Goal: Task Accomplishment & Management: Manage account settings

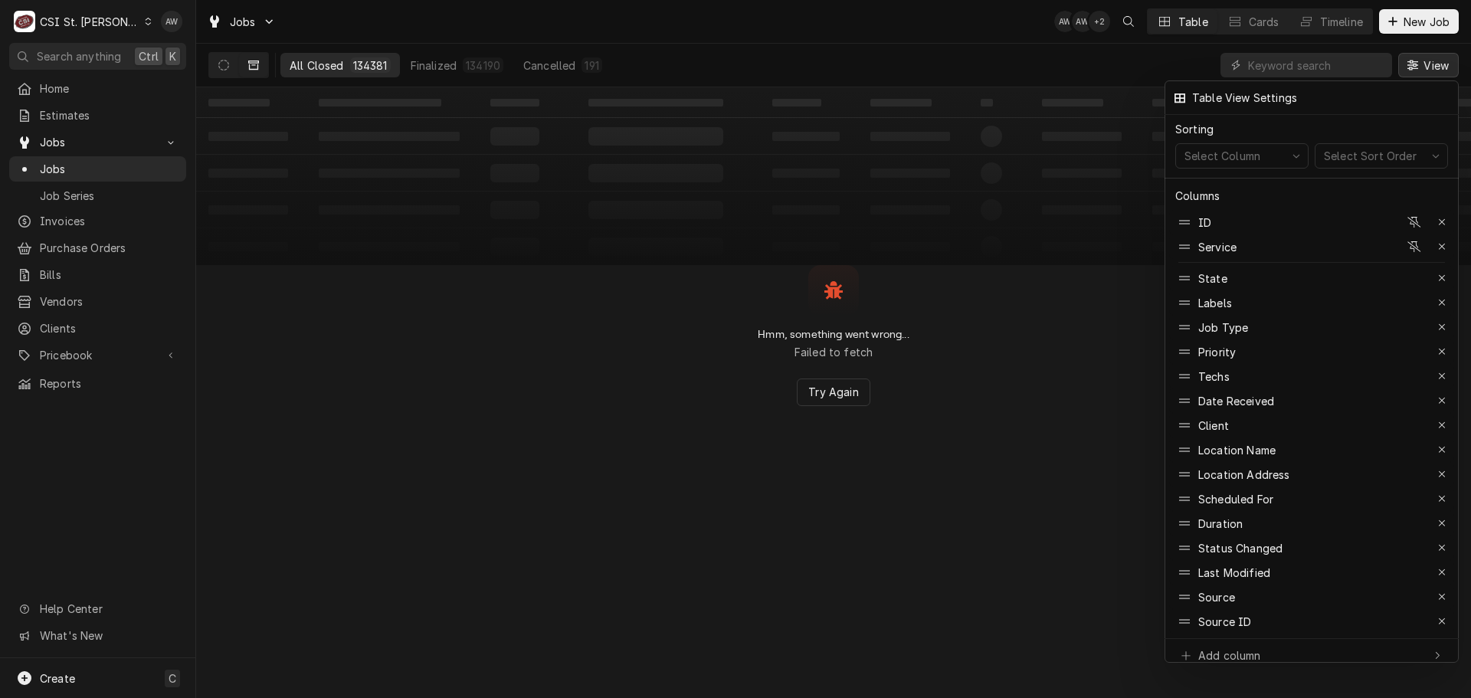
drag, startPoint x: 0, startPoint y: 0, endPoint x: 239, endPoint y: 50, distance: 244.2
click at [677, 69] on div at bounding box center [735, 349] width 1471 height 698
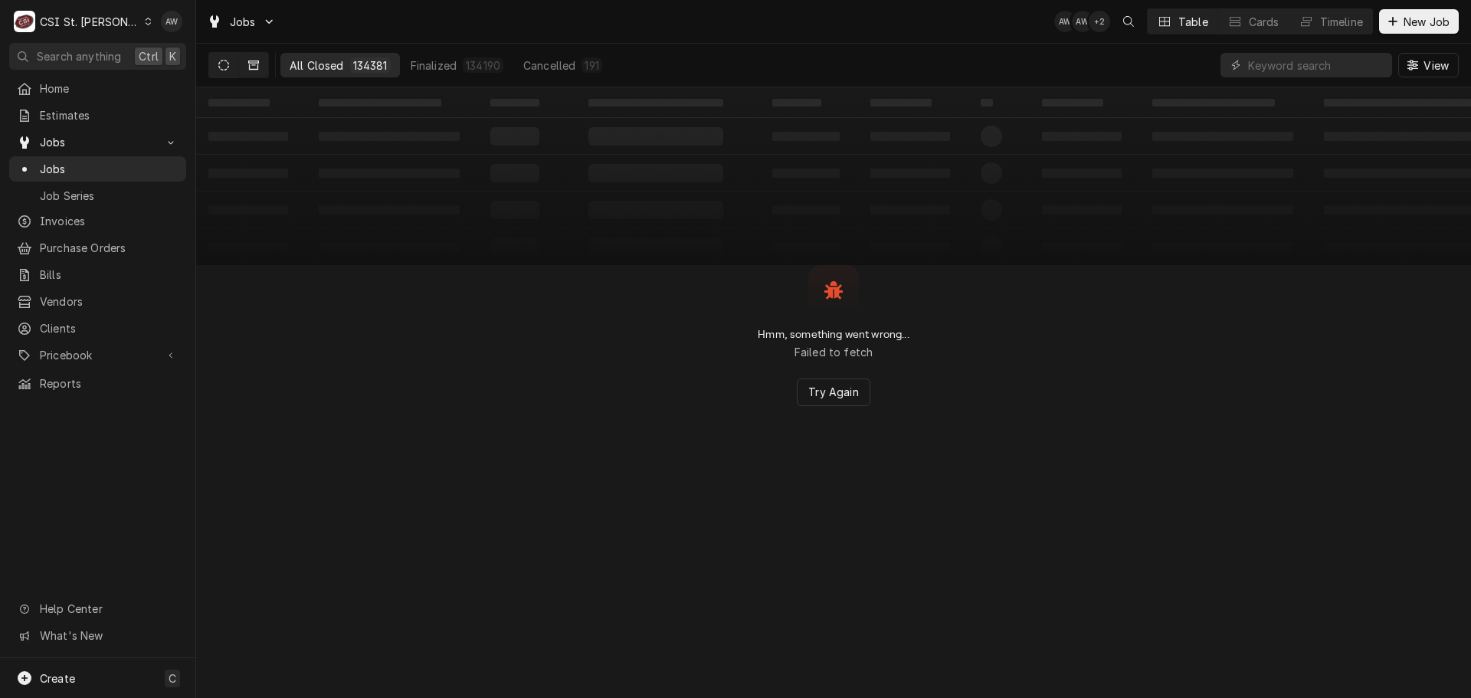
click at [225, 67] on icon "Dynamic Content Wrapper" at bounding box center [223, 65] width 11 height 11
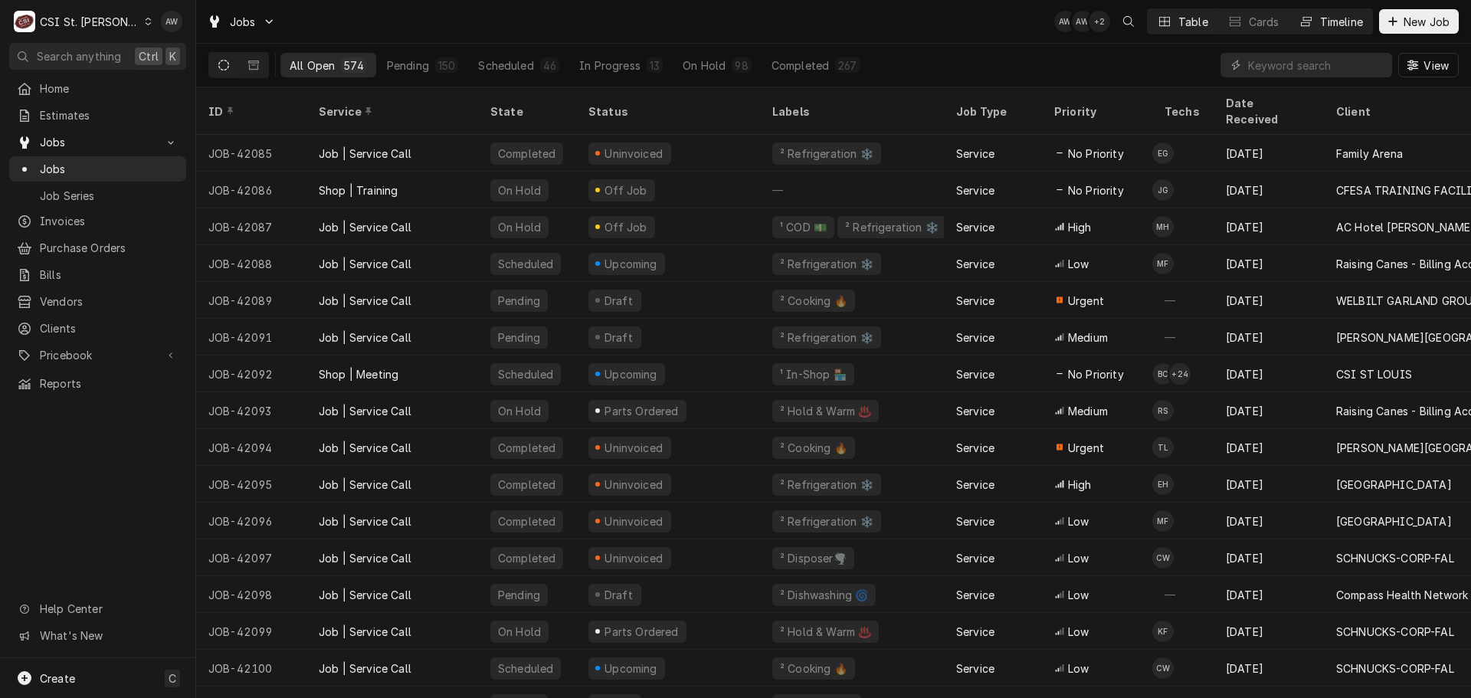
click at [1323, 25] on div "Timeline" at bounding box center [1341, 22] width 43 height 16
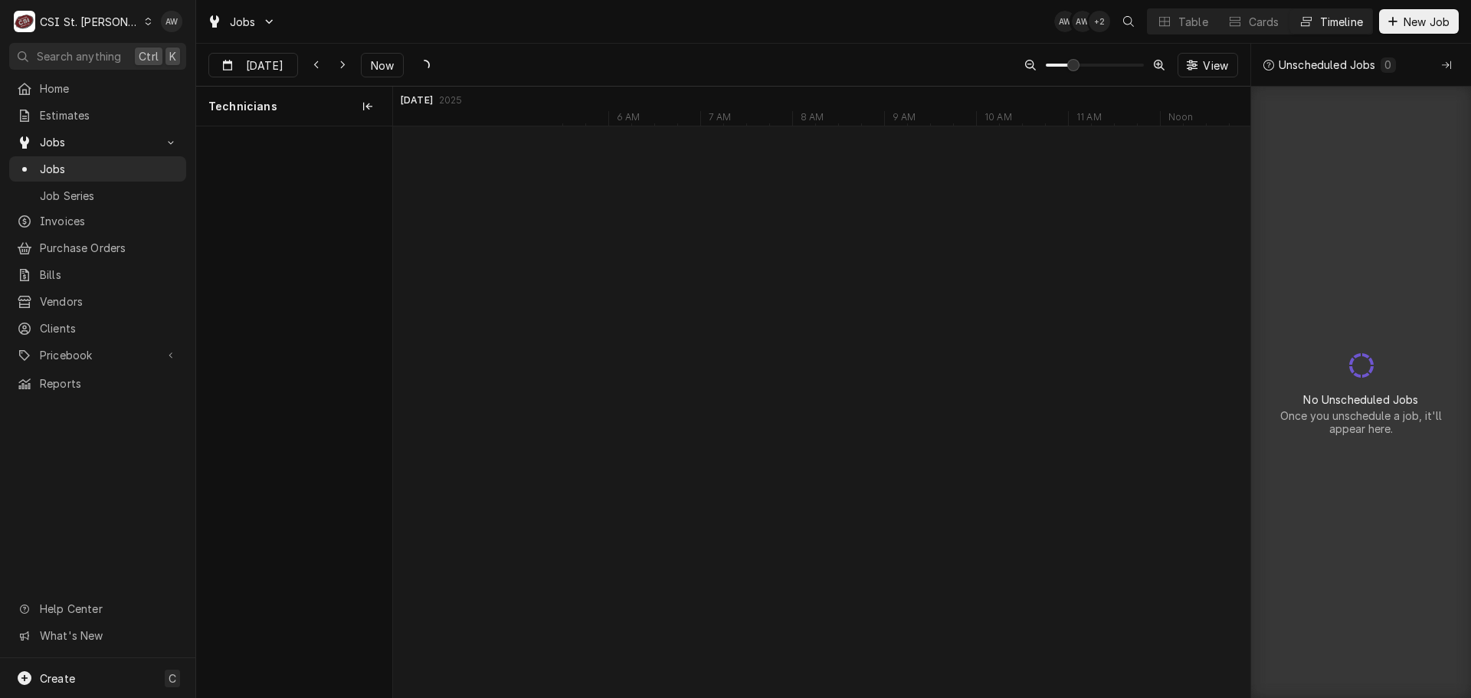
scroll to position [0, 16981]
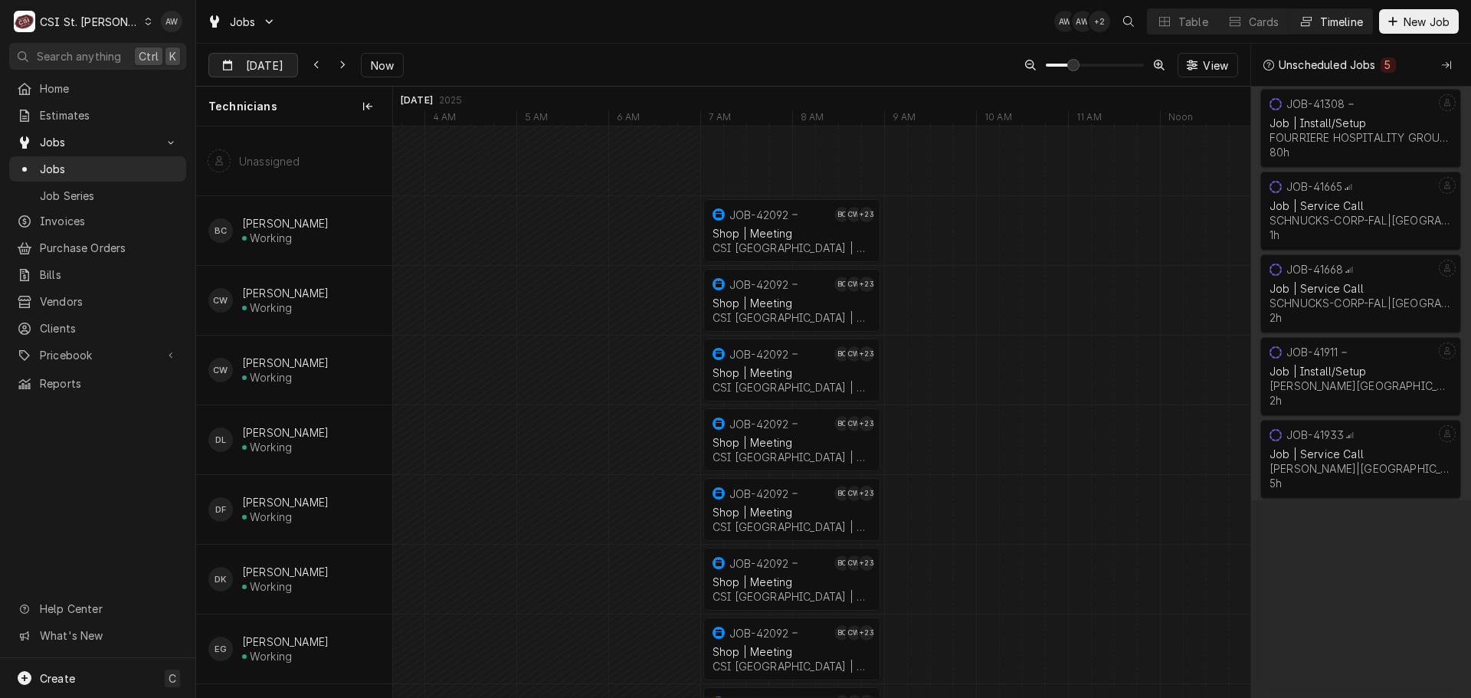
click at [255, 66] on input "[DATE]" at bounding box center [242, 69] width 67 height 30
click at [277, 248] on div "19" at bounding box center [277, 247] width 21 height 21
type input "[DATE]"
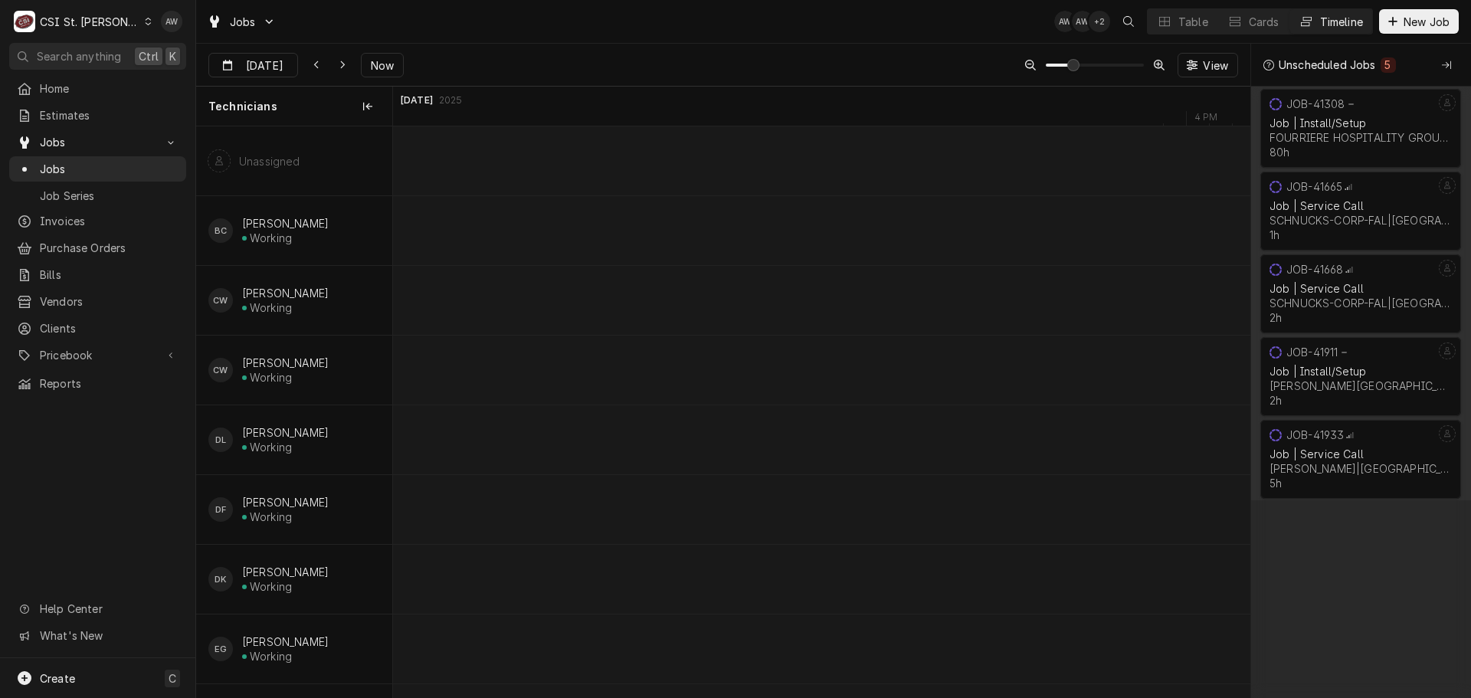
scroll to position [0, 14678]
click at [382, 65] on span "Now" at bounding box center [382, 65] width 29 height 16
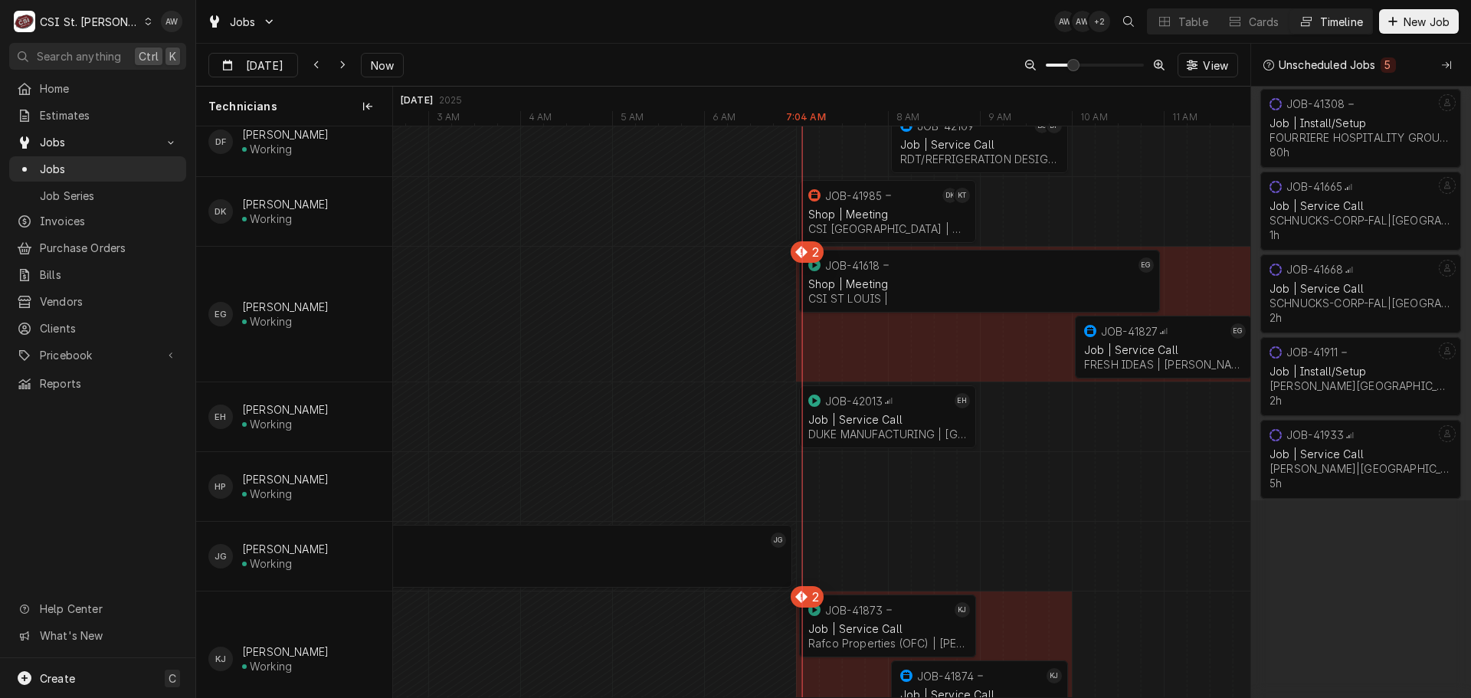
scroll to position [460, 0]
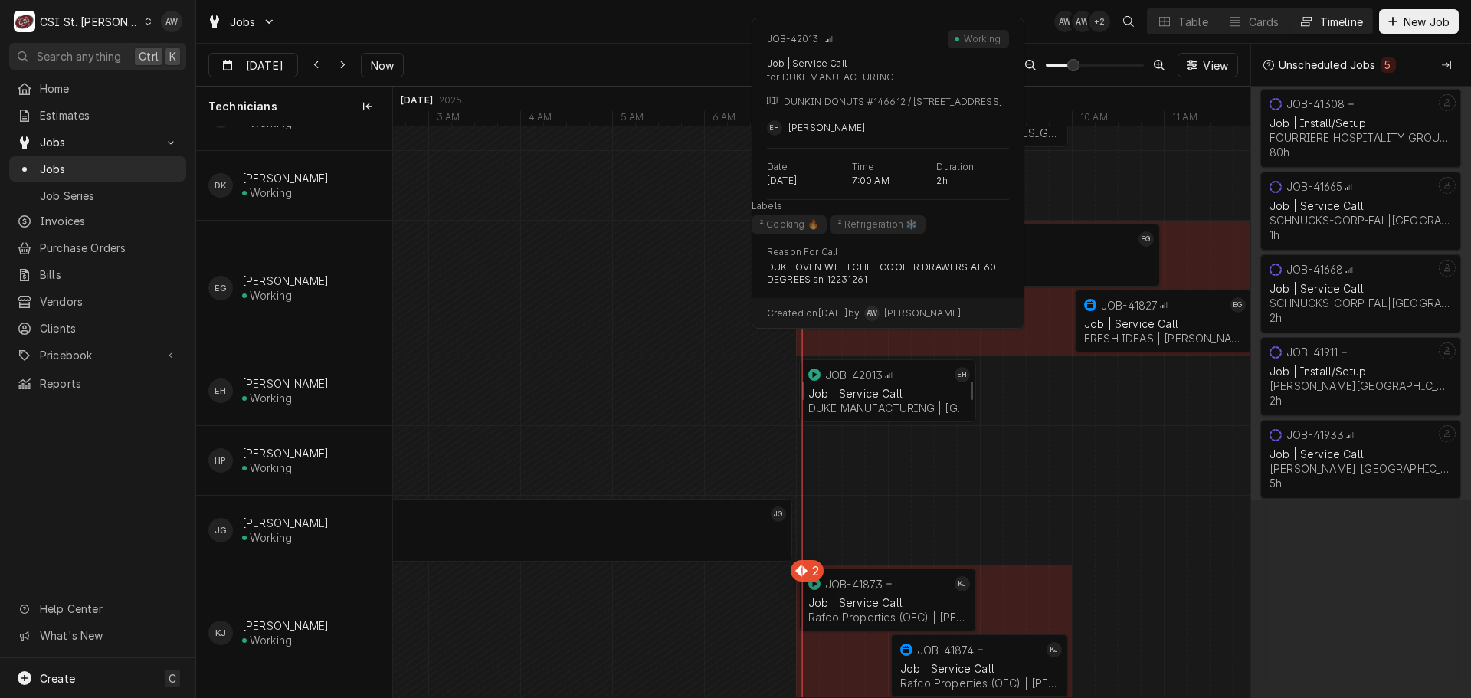
click at [840, 385] on div "Job | Service Call DUKE MANUFACTURING | Chesterfield, 63017" at bounding box center [887, 401] width 165 height 34
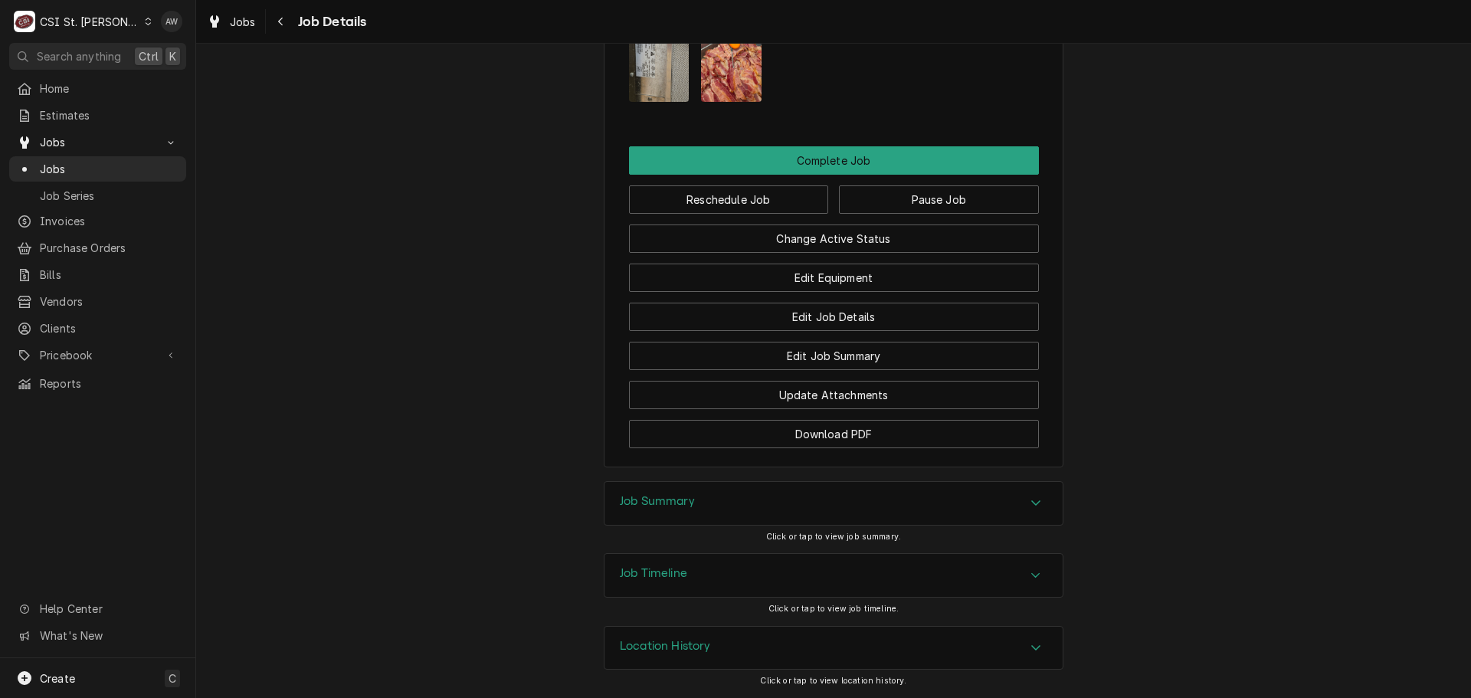
scroll to position [1949, 0]
click at [720, 567] on div "Job Timeline" at bounding box center [834, 575] width 458 height 43
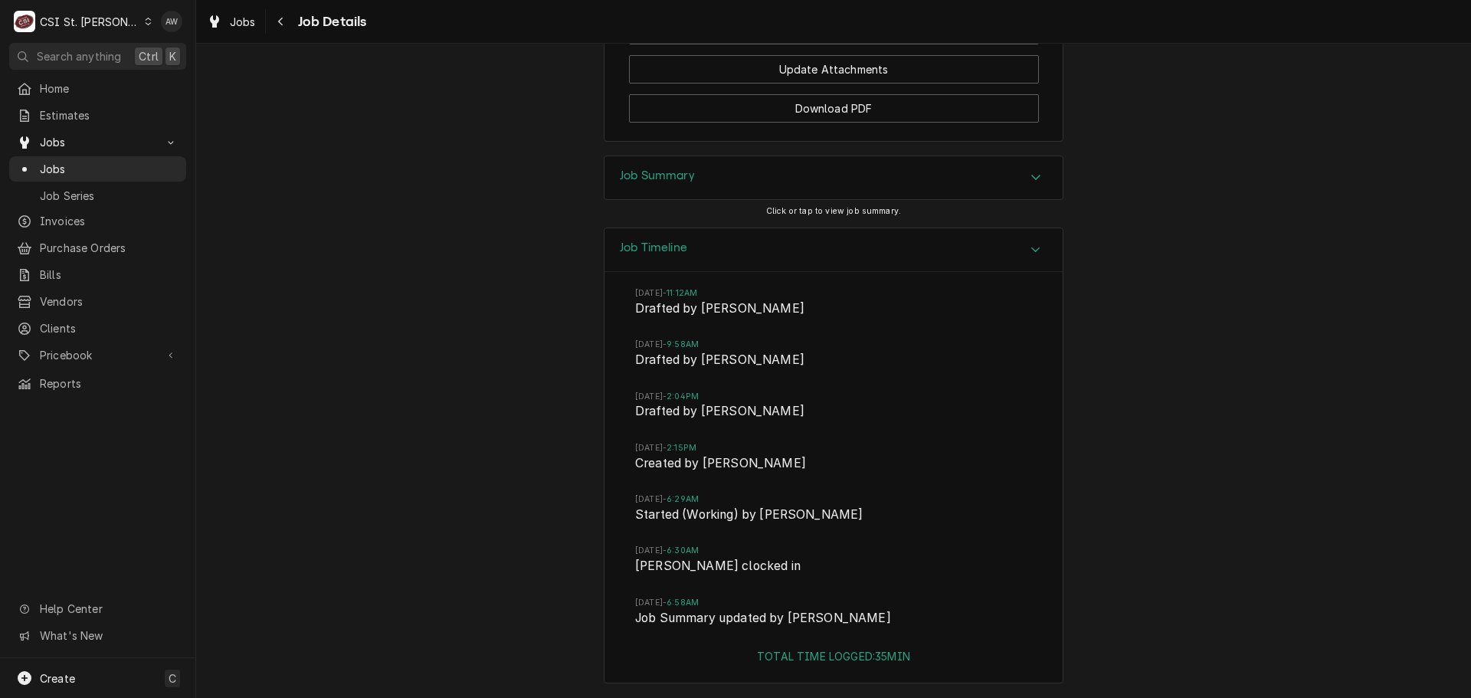
scroll to position [2348, 0]
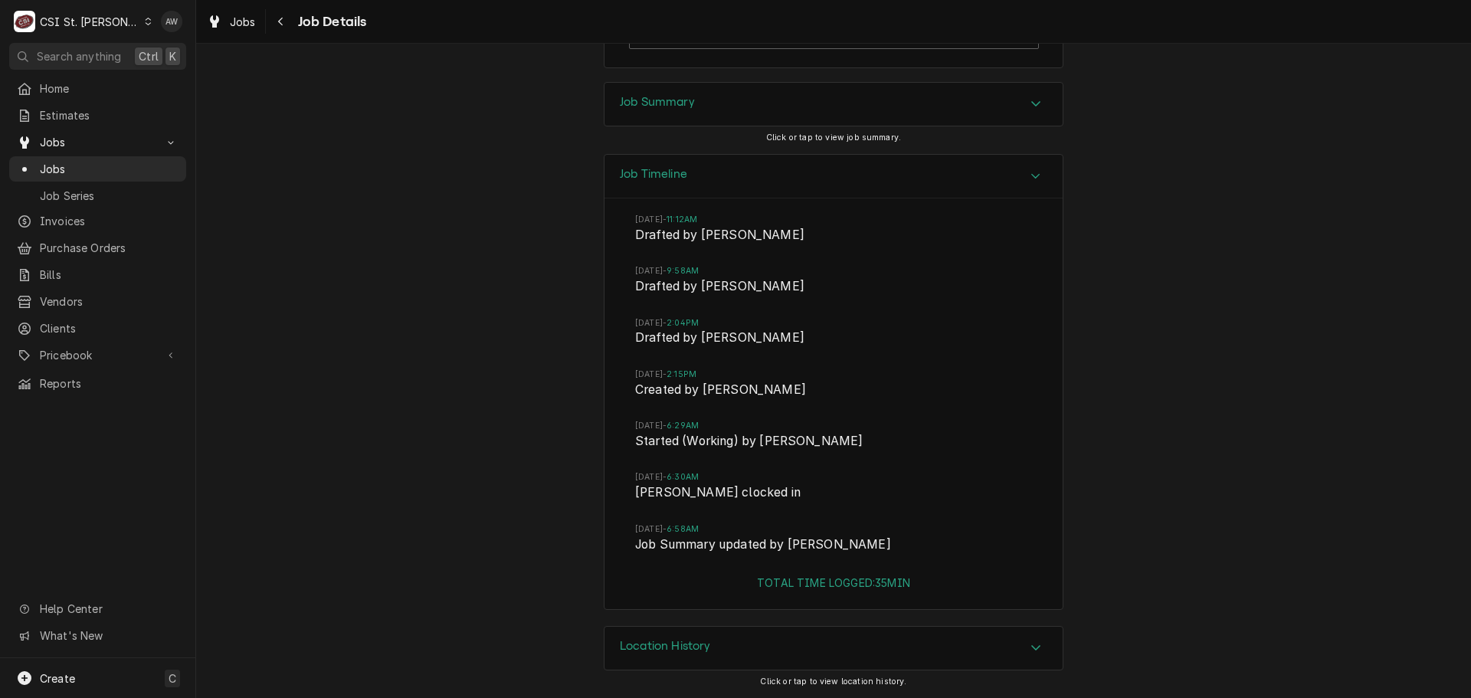
click at [766, 100] on div "Job Summary" at bounding box center [834, 104] width 458 height 43
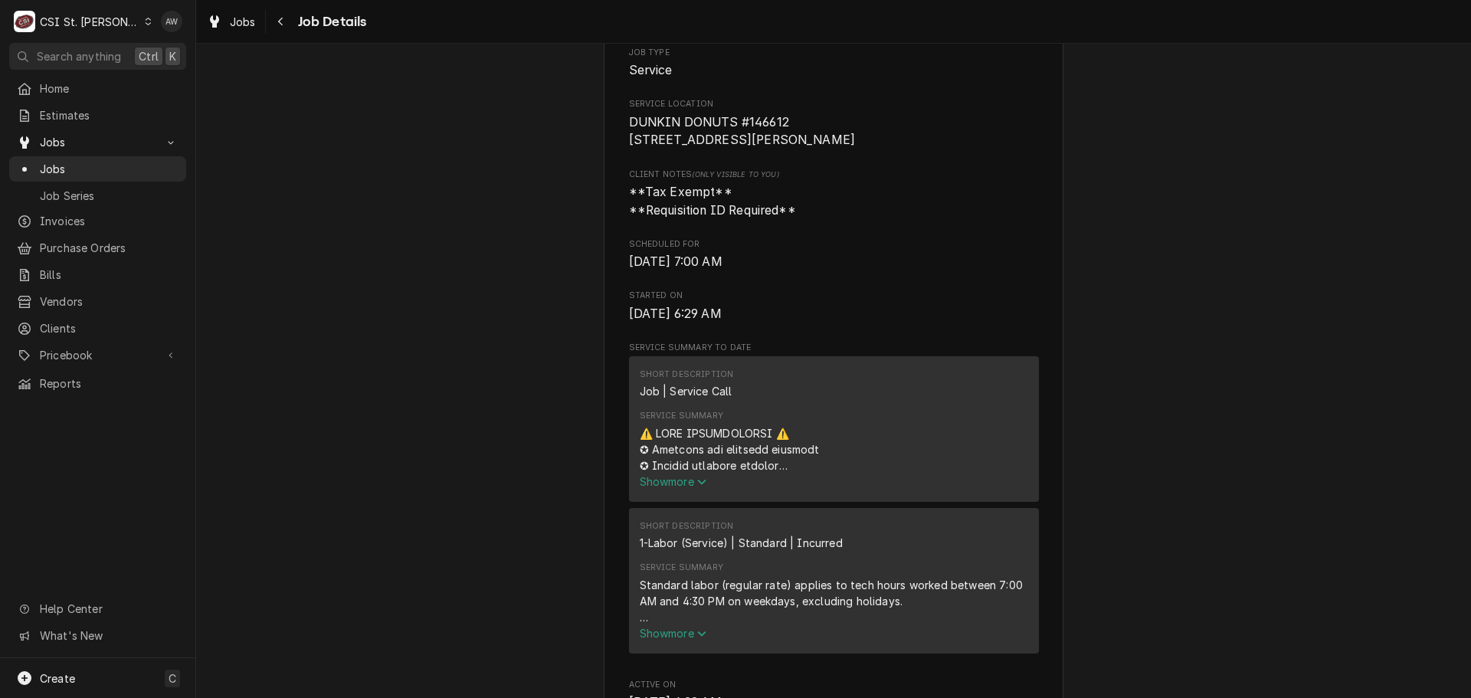
scroll to position [0, 0]
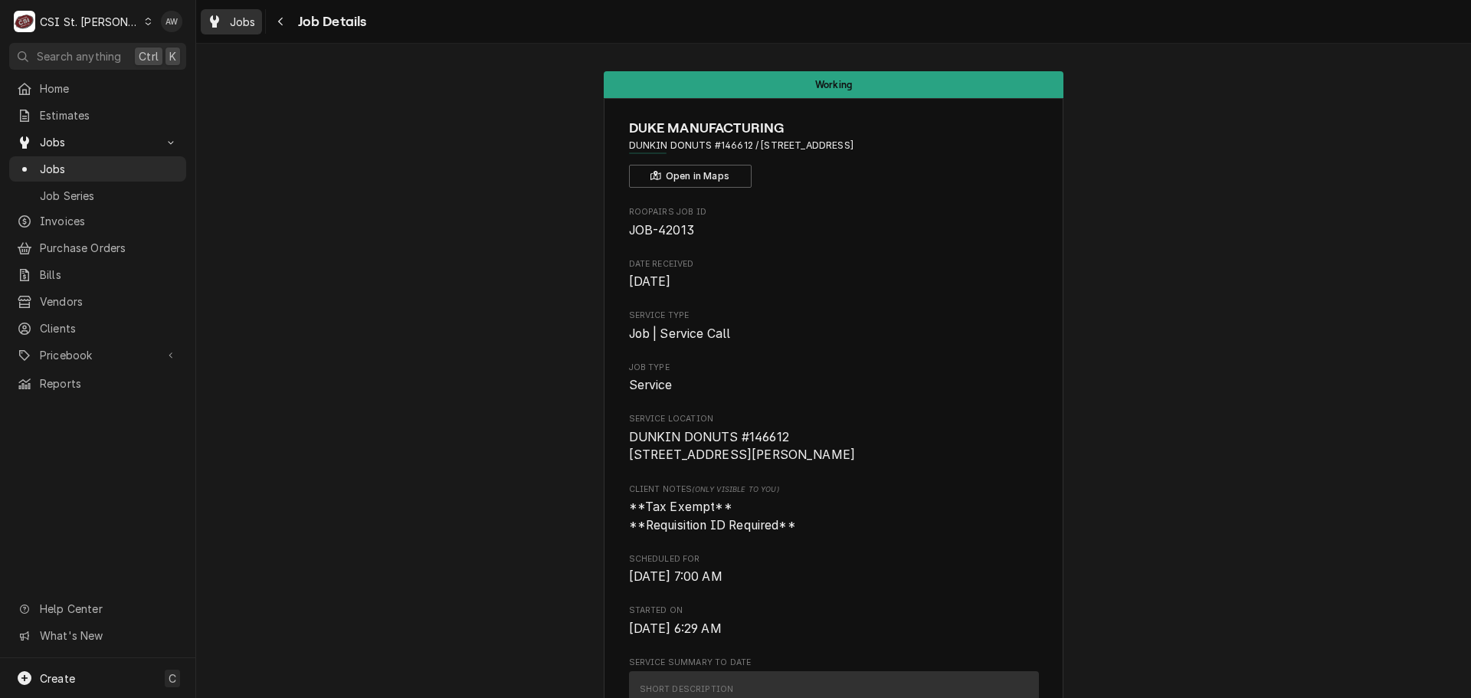
click at [234, 18] on span "Jobs" at bounding box center [243, 22] width 26 height 16
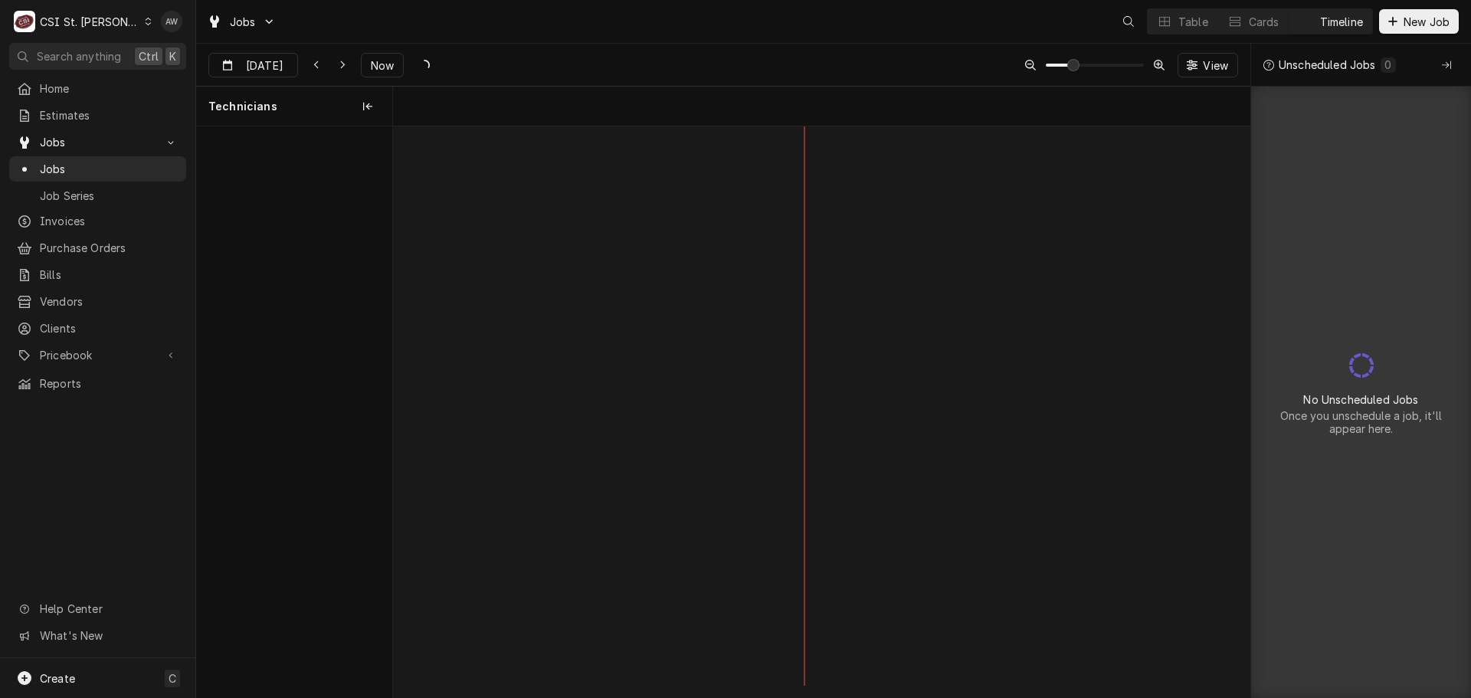
scroll to position [0, 16977]
click at [1189, 29] on button "Table" at bounding box center [1183, 21] width 70 height 25
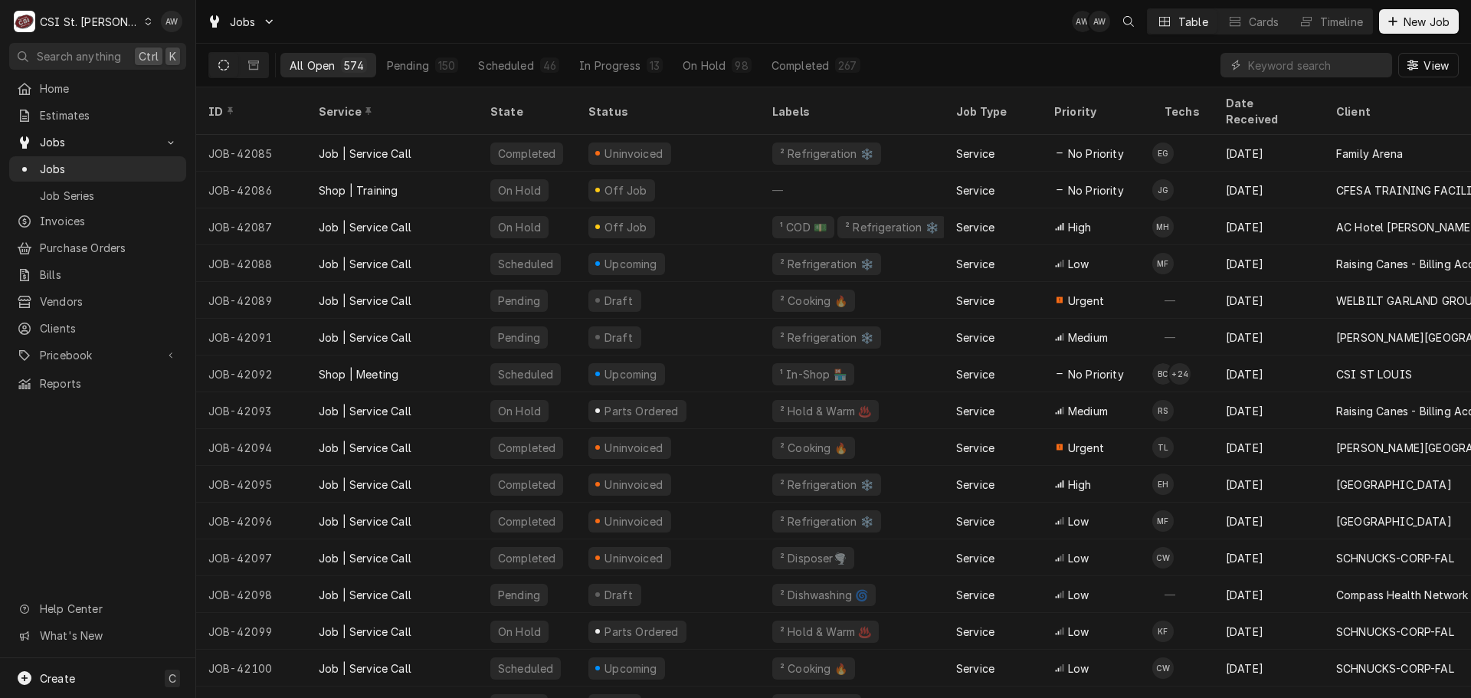
click at [972, 41] on div "Jobs AW AW Table Cards Timeline New Job" at bounding box center [833, 21] width 1275 height 43
click at [392, 66] on div "Pending" at bounding box center [408, 65] width 42 height 16
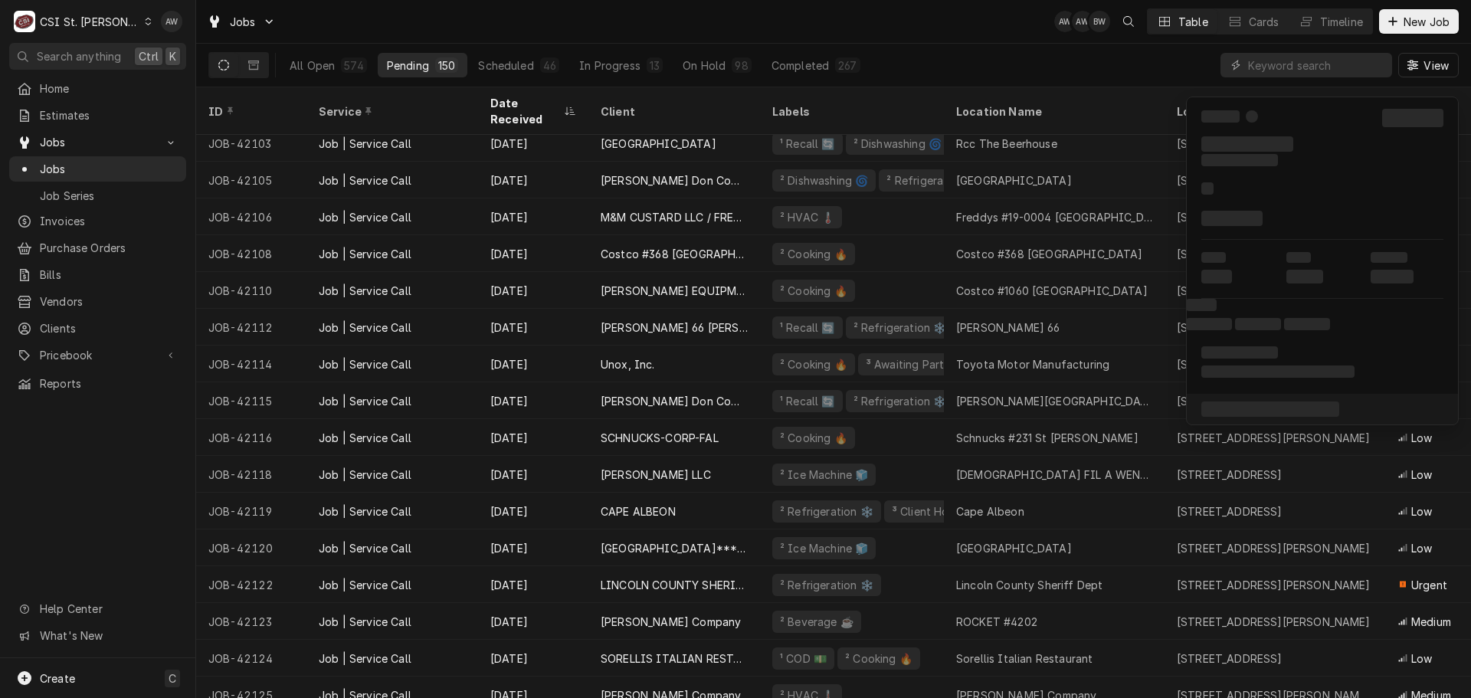
scroll to position [166, 0]
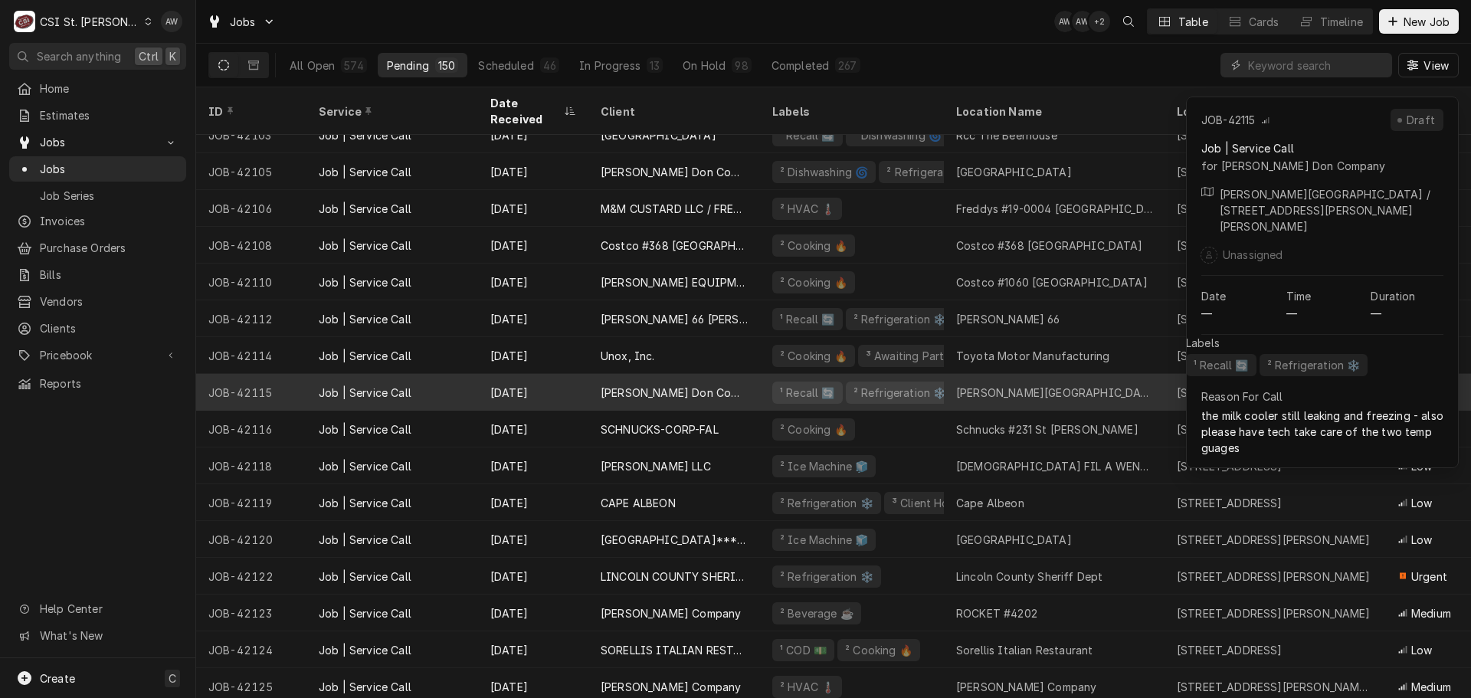
click at [1038, 385] on div "Warren Elementary" at bounding box center [1054, 393] width 196 height 16
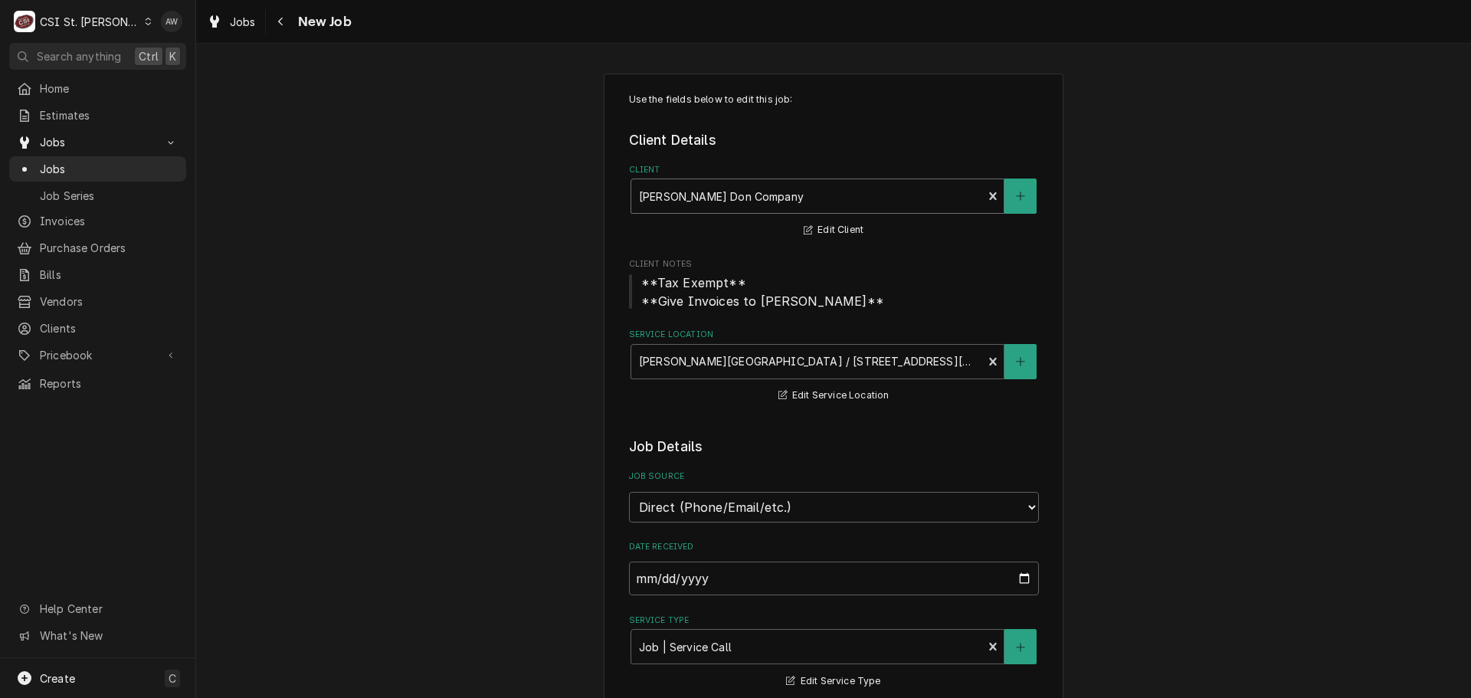
type textarea "x"
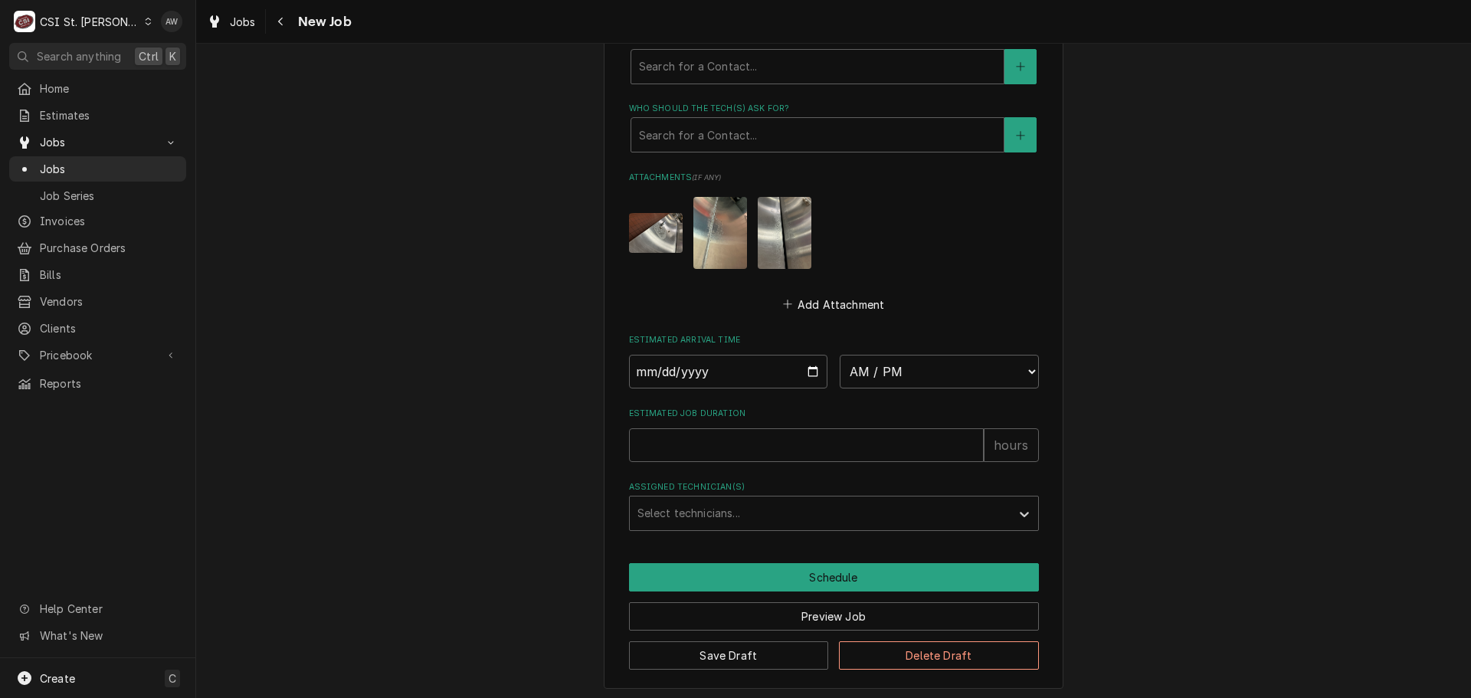
scroll to position [1169, 0]
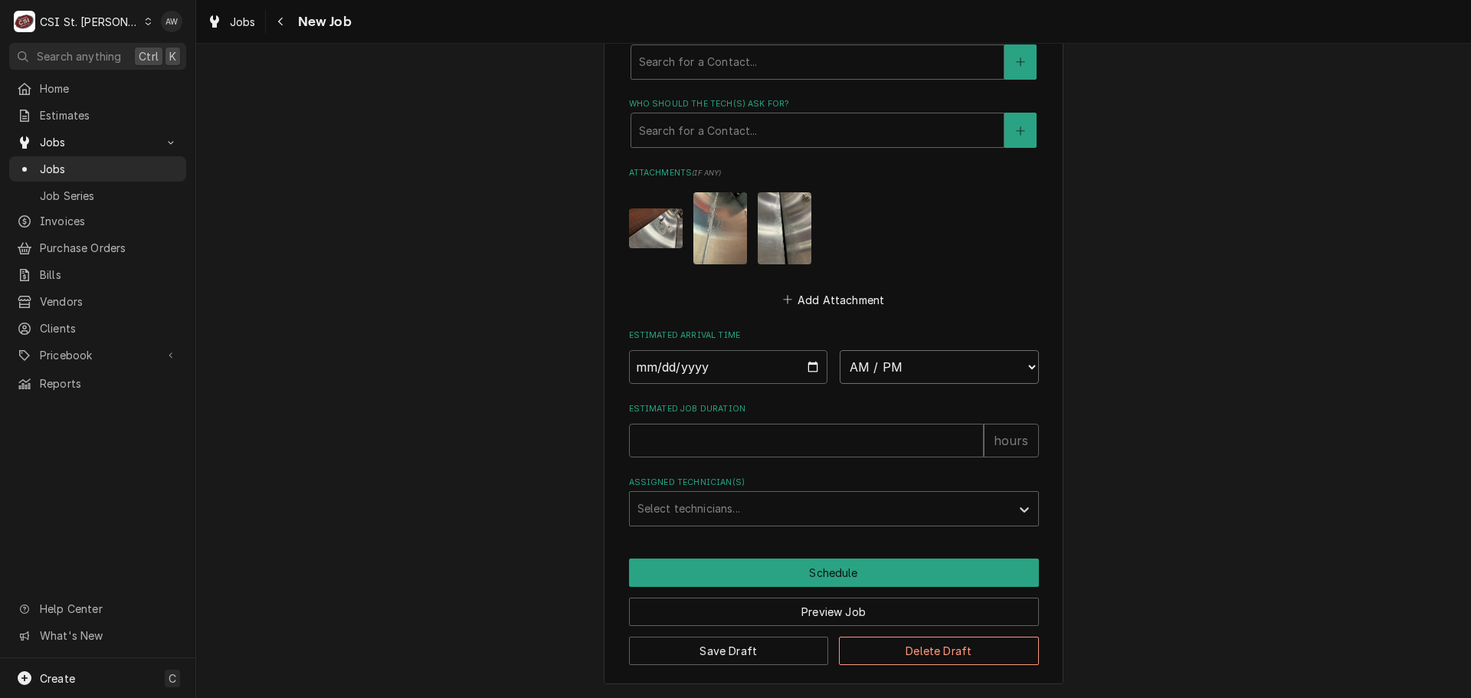
click at [916, 359] on select "AM / PM 6:00 AM 6:15 AM 6:30 AM 6:45 AM 7:00 AM 7:15 AM 7:30 AM 7:45 AM 8:00 AM…" at bounding box center [939, 367] width 199 height 34
select select "07:15:00"
click at [840, 350] on select "AM / PM 6:00 AM 6:15 AM 6:30 AM 6:45 AM 7:00 AM 7:15 AM 7:30 AM 7:45 AM 8:00 AM…" at bounding box center [939, 367] width 199 height 34
click at [811, 366] on input "Date" at bounding box center [728, 367] width 199 height 34
type textarea "x"
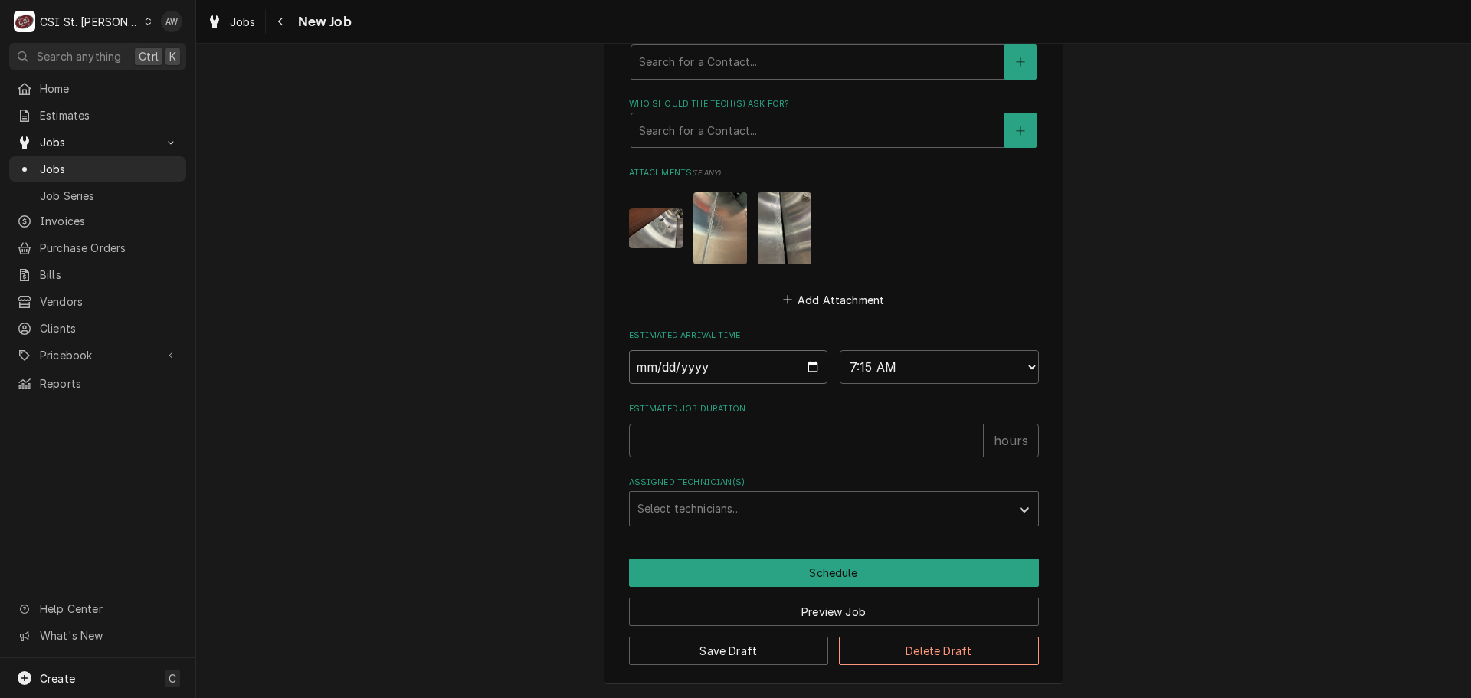
type input "2025-08-19"
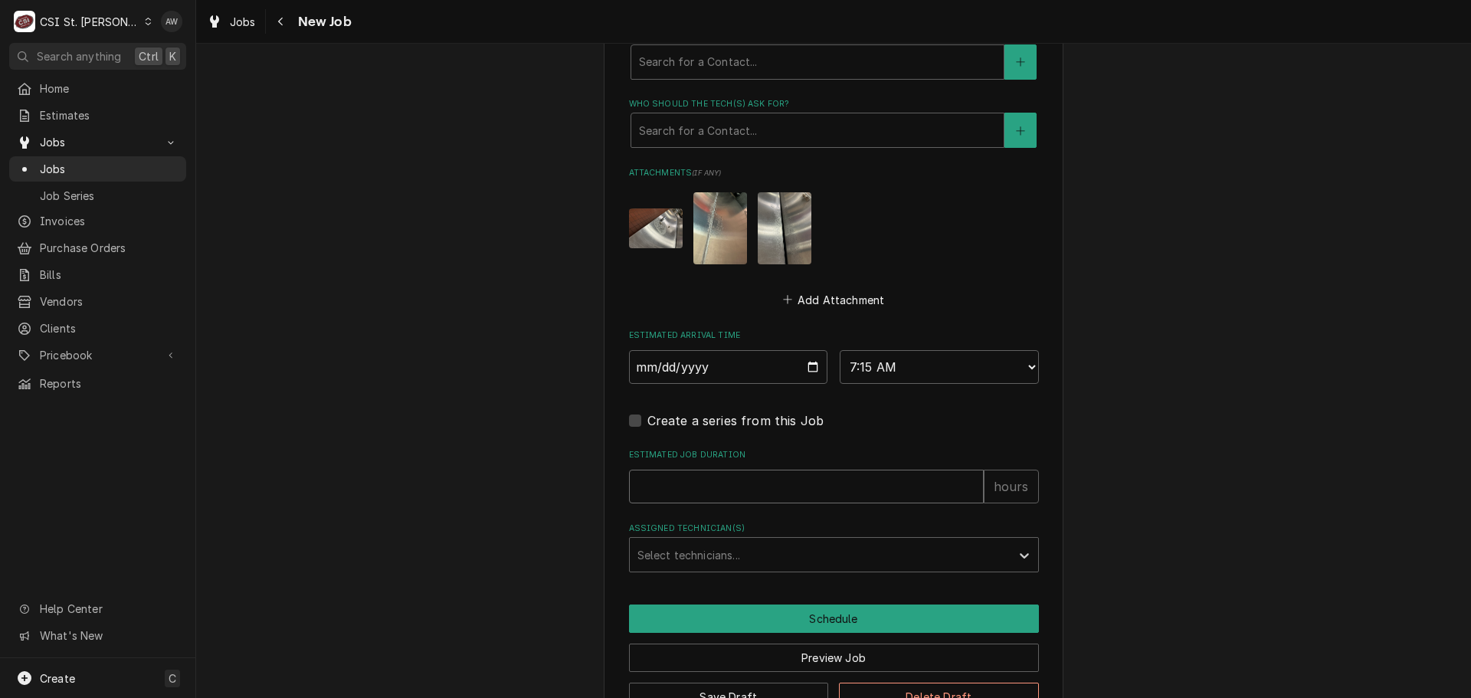
click at [705, 474] on input "Estimated Job Duration" at bounding box center [806, 487] width 355 height 34
type textarea "x"
type input "2"
type textarea "x"
type input "2"
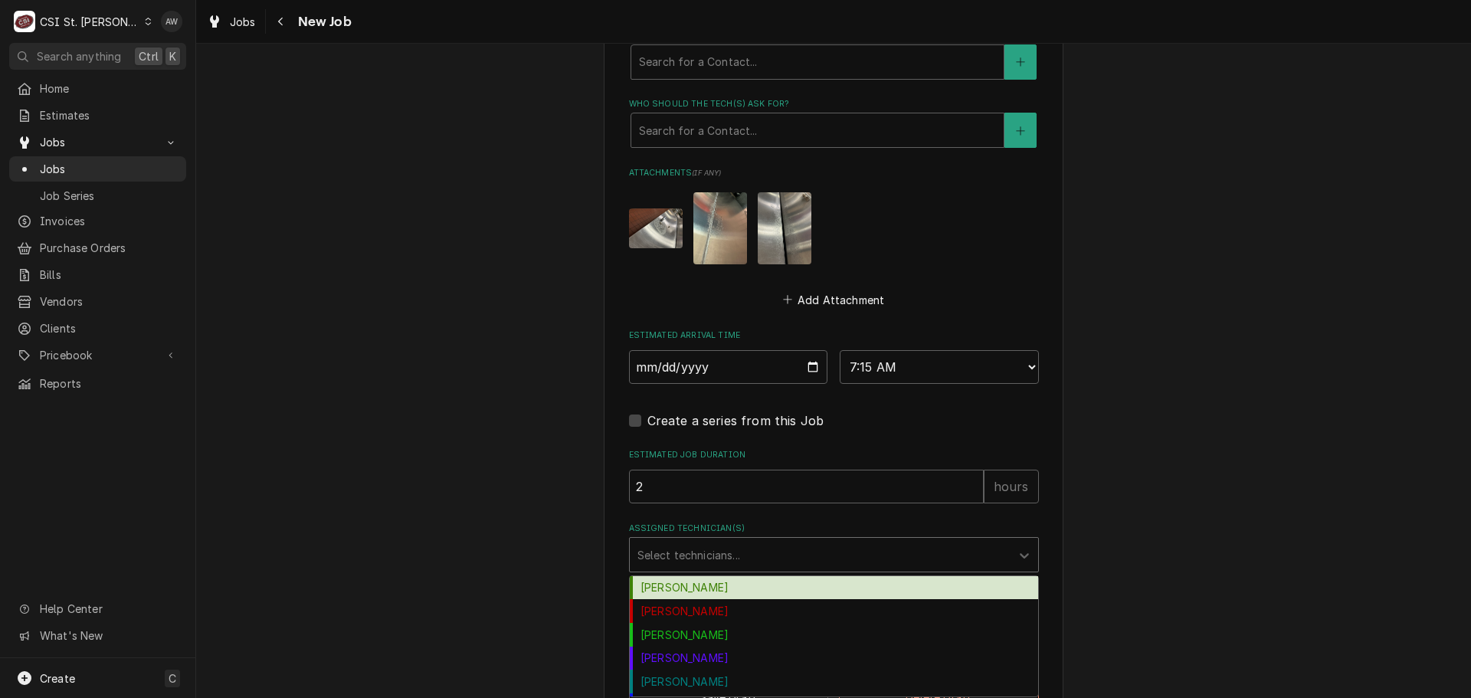
click at [735, 556] on div "Assigned Technician(s)" at bounding box center [821, 555] width 366 height 28
type input "er"
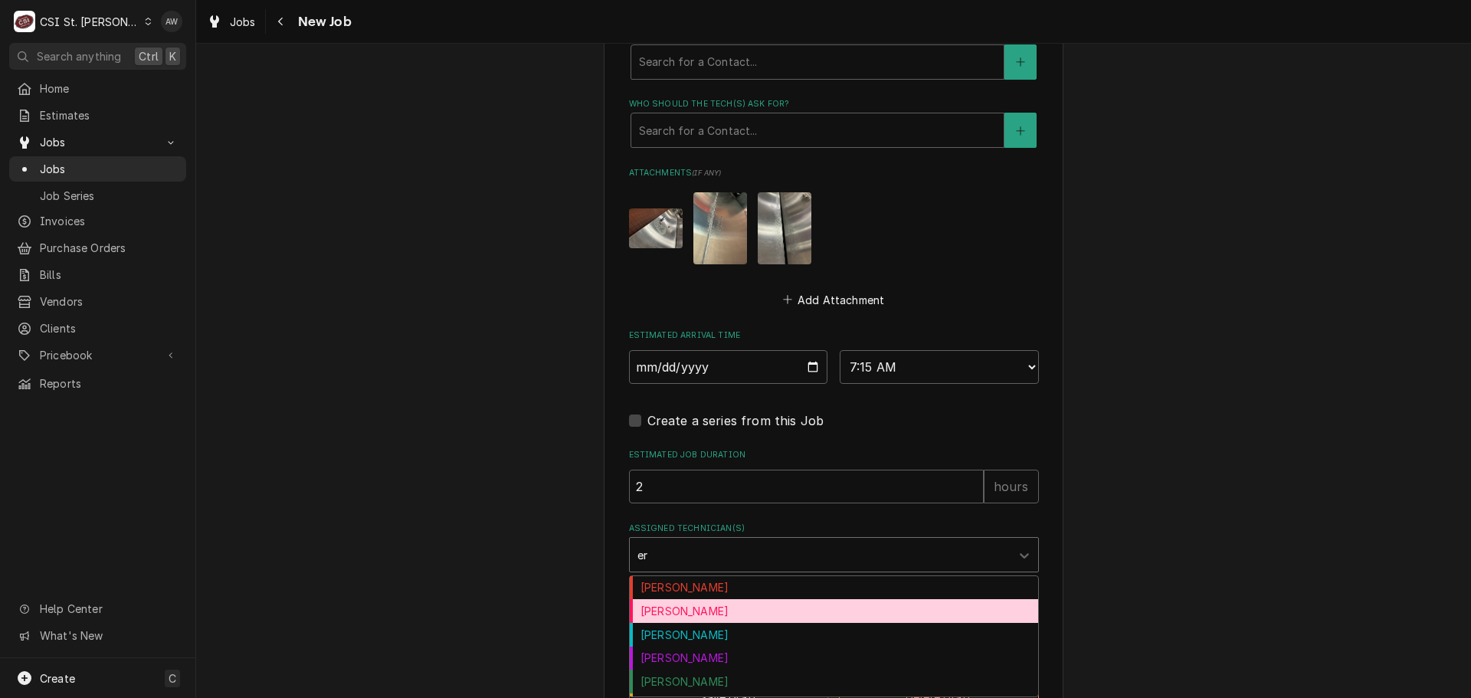
click at [738, 612] on div "[PERSON_NAME]" at bounding box center [834, 611] width 408 height 24
type textarea "x"
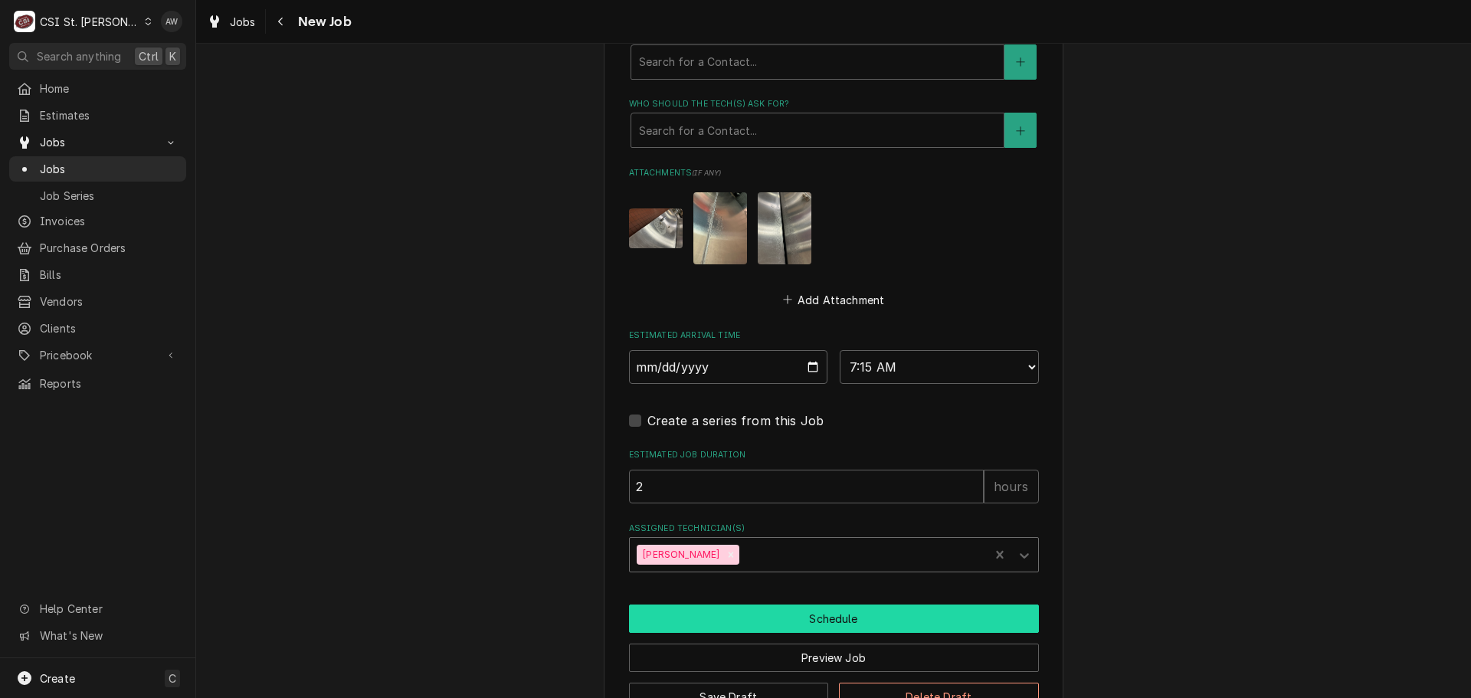
click at [738, 612] on button "Schedule" at bounding box center [834, 619] width 410 height 28
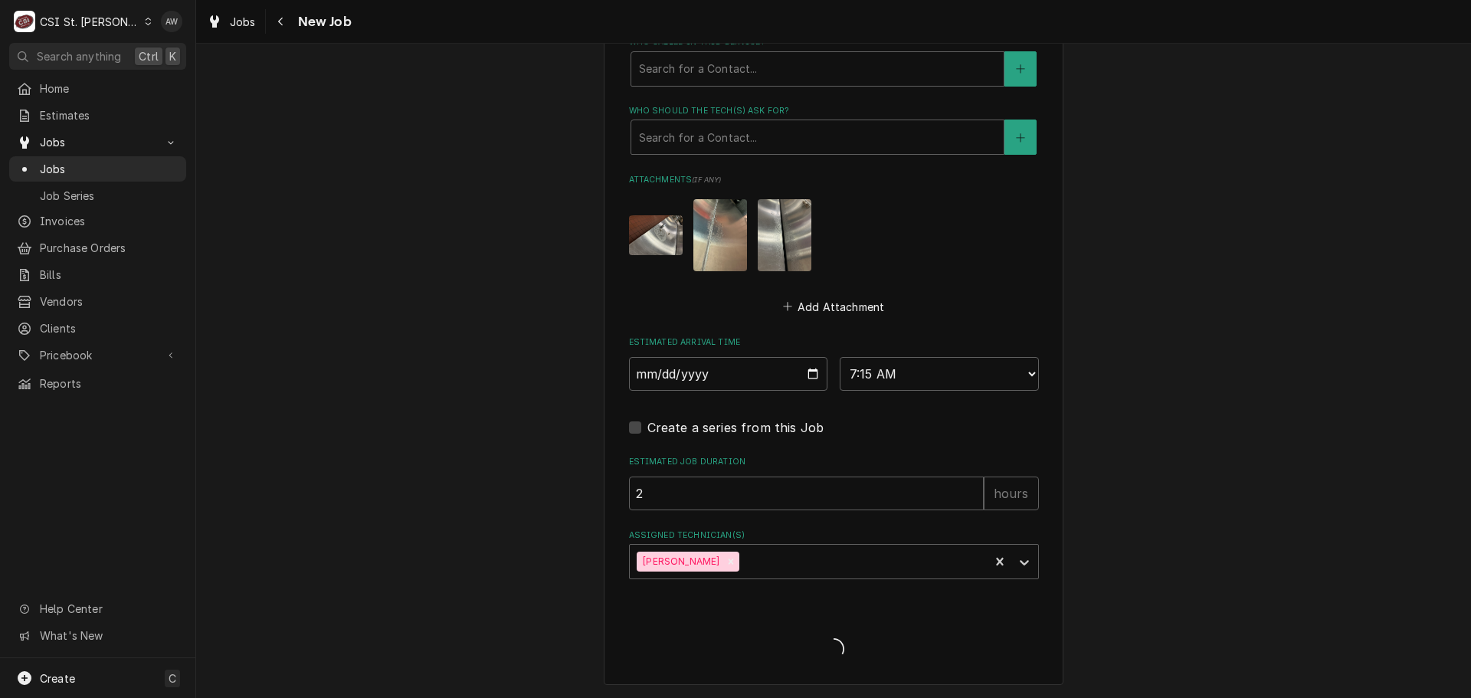
scroll to position [1162, 0]
type textarea "x"
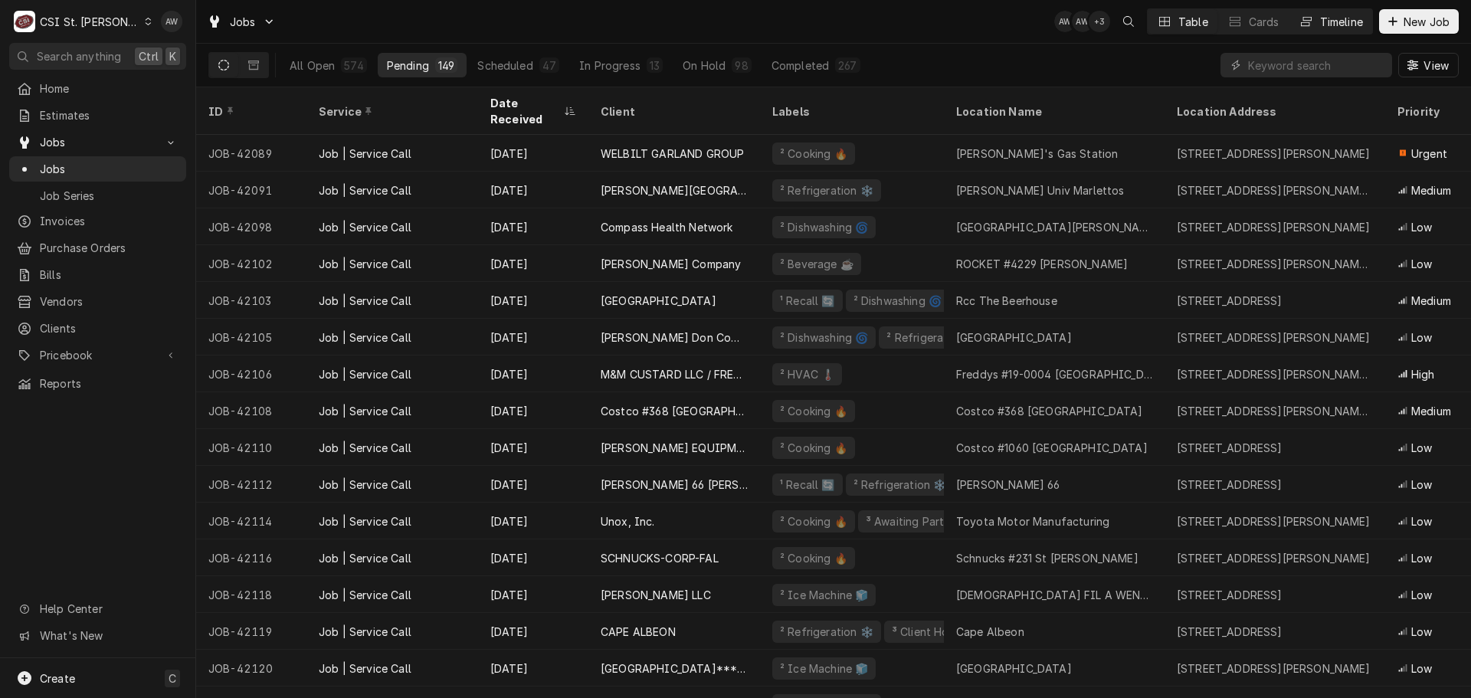
click at [1347, 16] on div "Timeline" at bounding box center [1341, 22] width 43 height 16
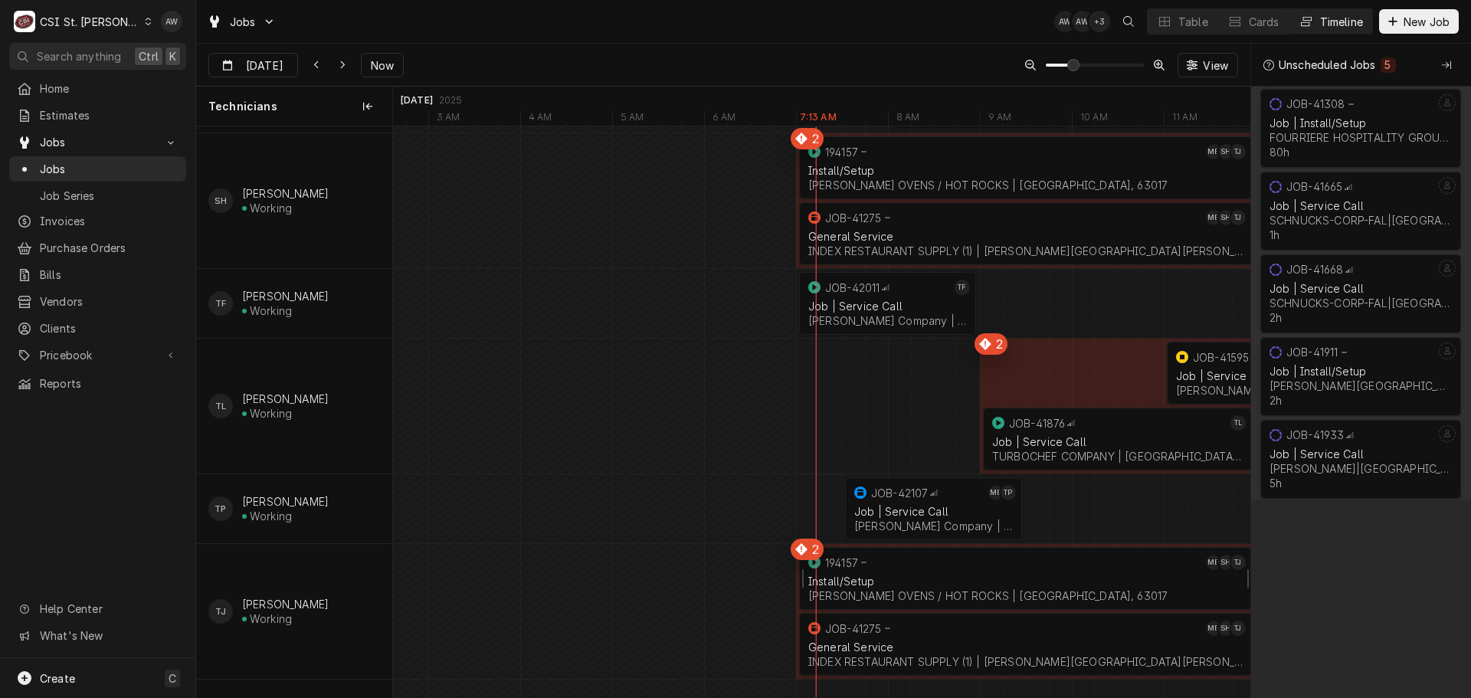
scroll to position [1907, 0]
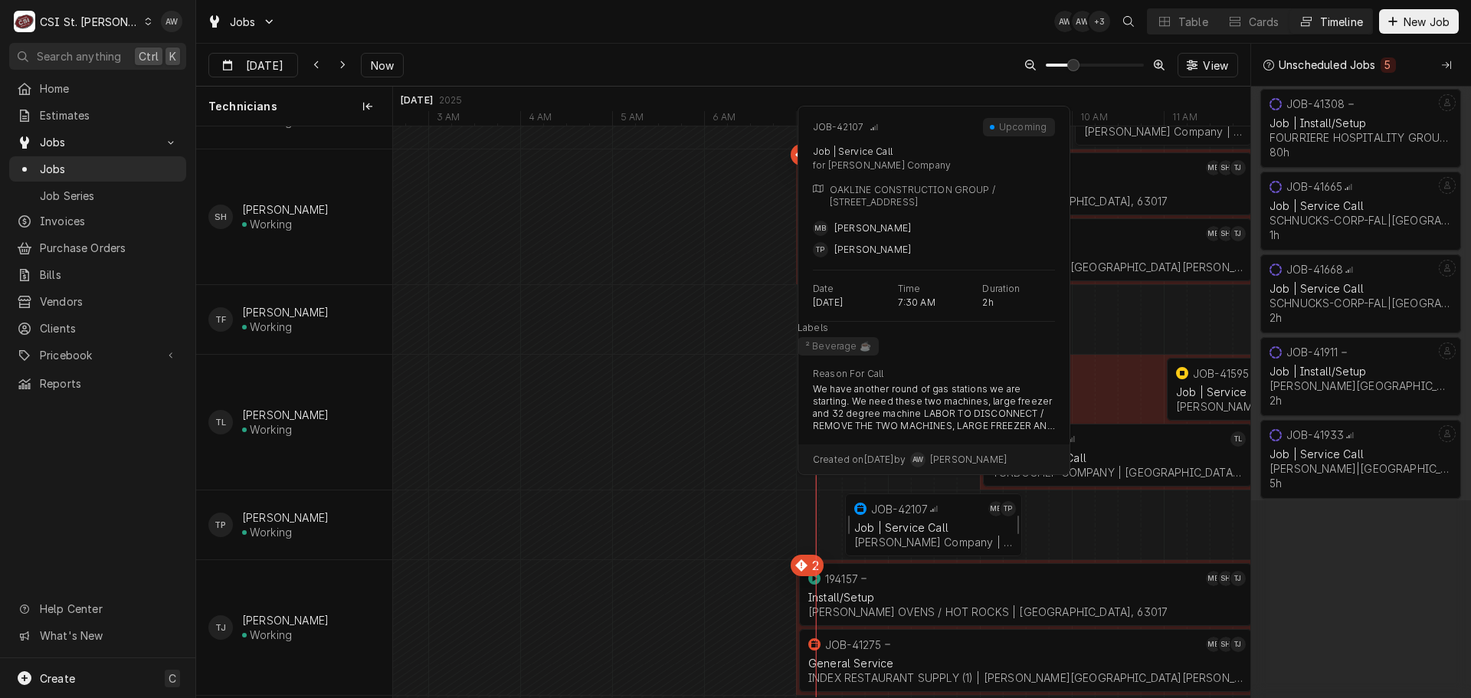
click at [903, 532] on div "Job | Service Call" at bounding box center [933, 527] width 159 height 13
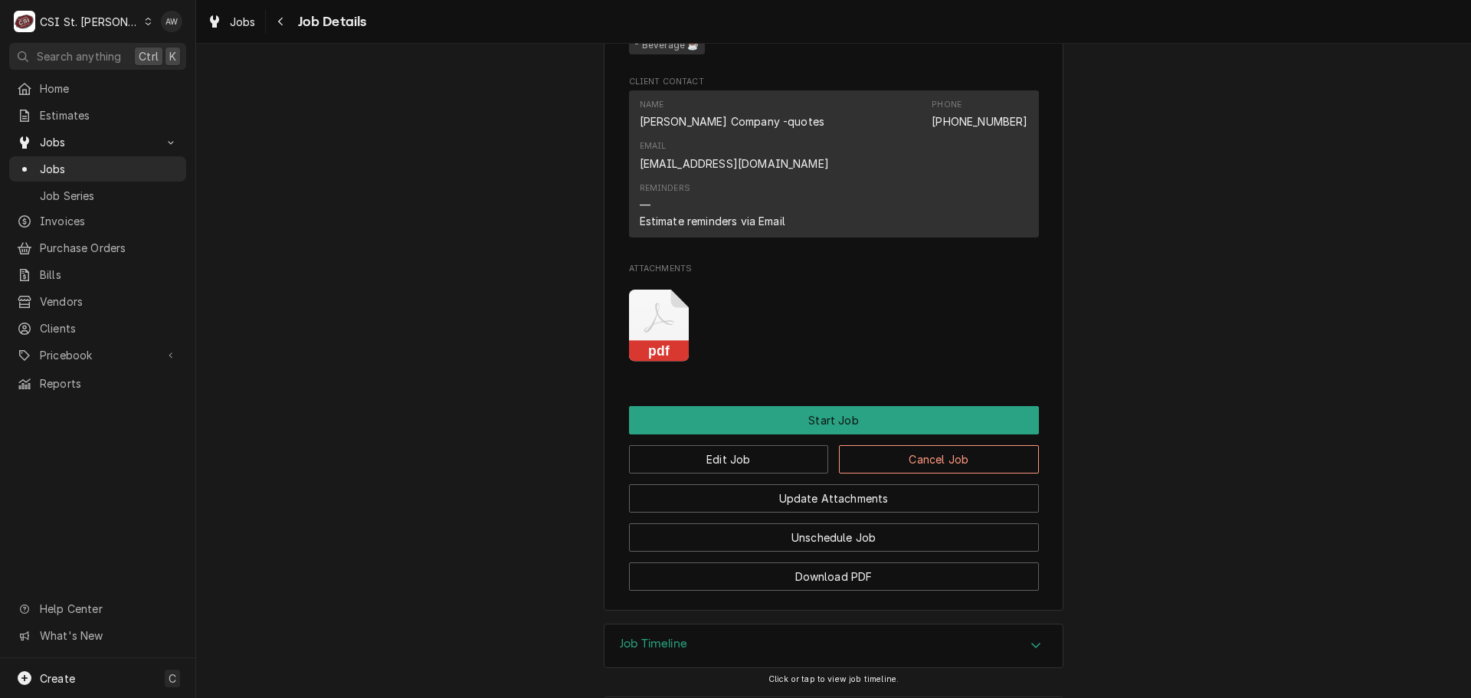
scroll to position [1300, 0]
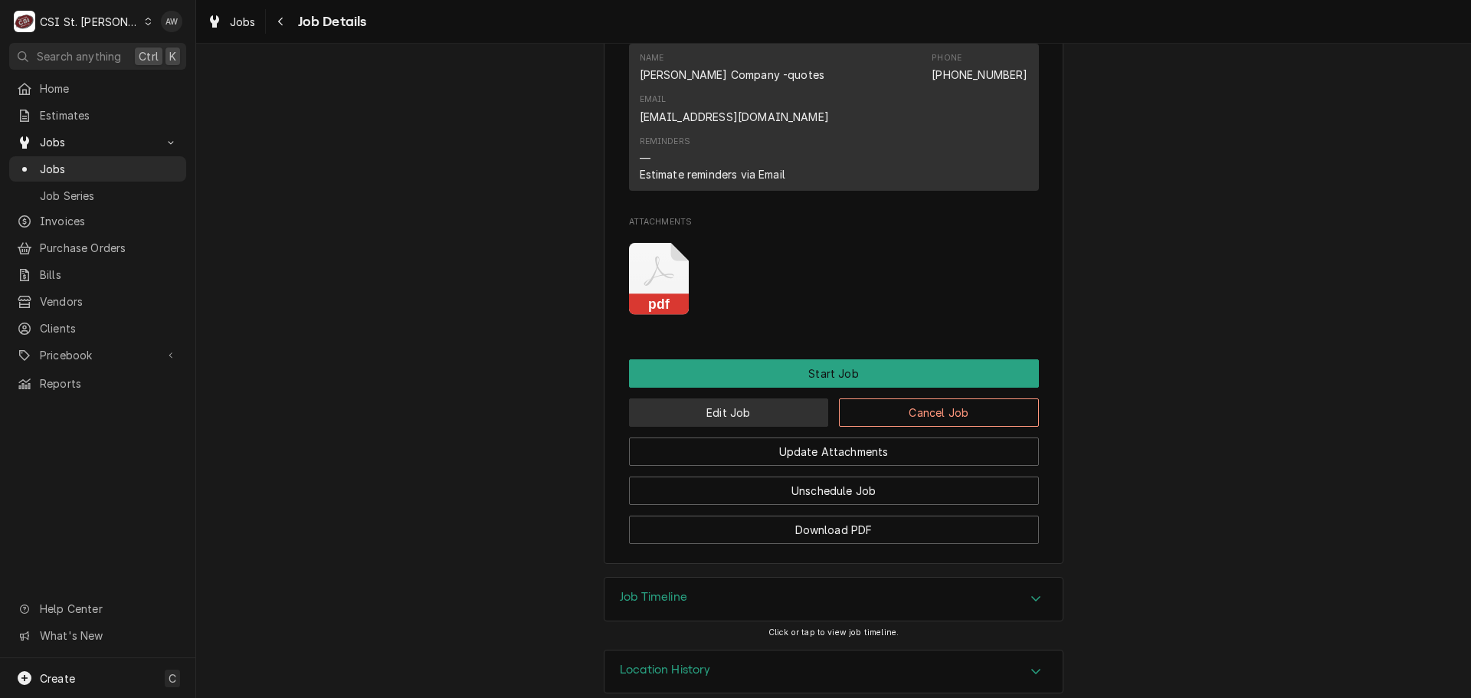
click at [782, 398] on button "Edit Job" at bounding box center [729, 412] width 200 height 28
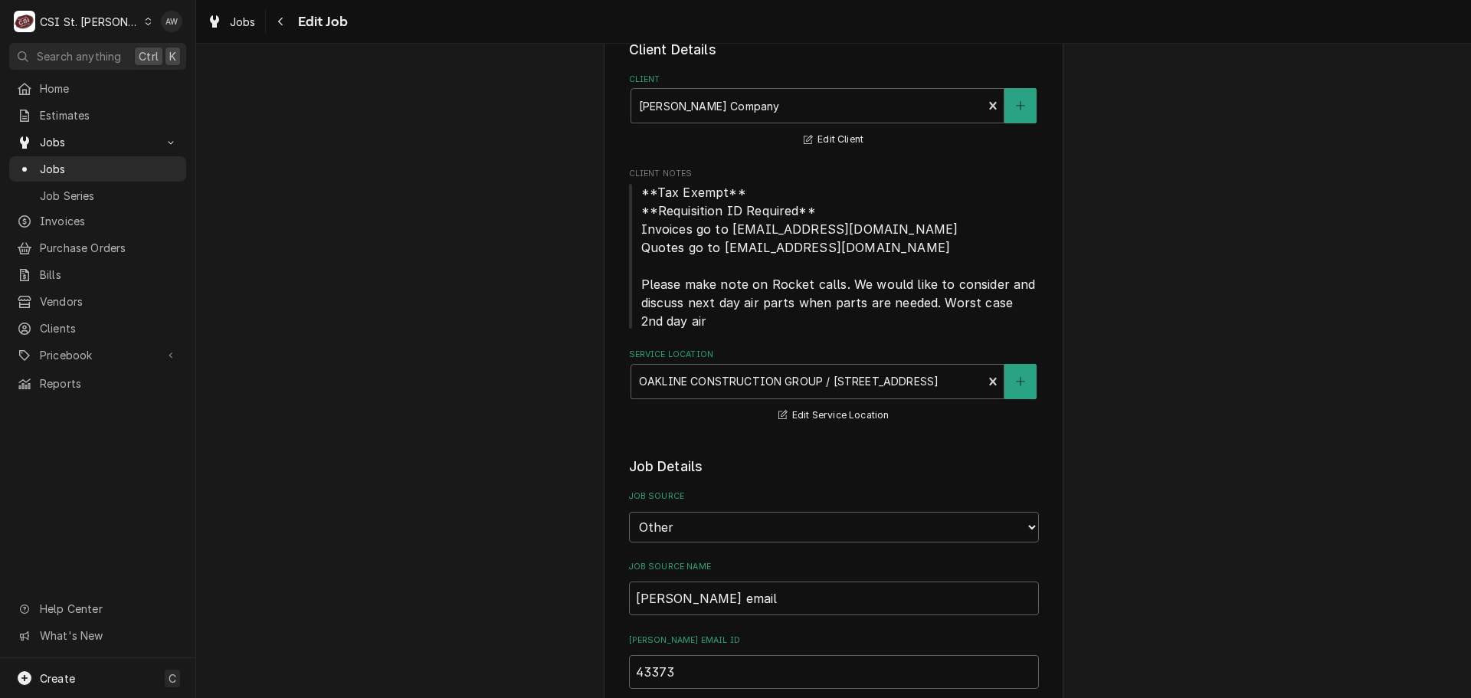
type textarea "x"
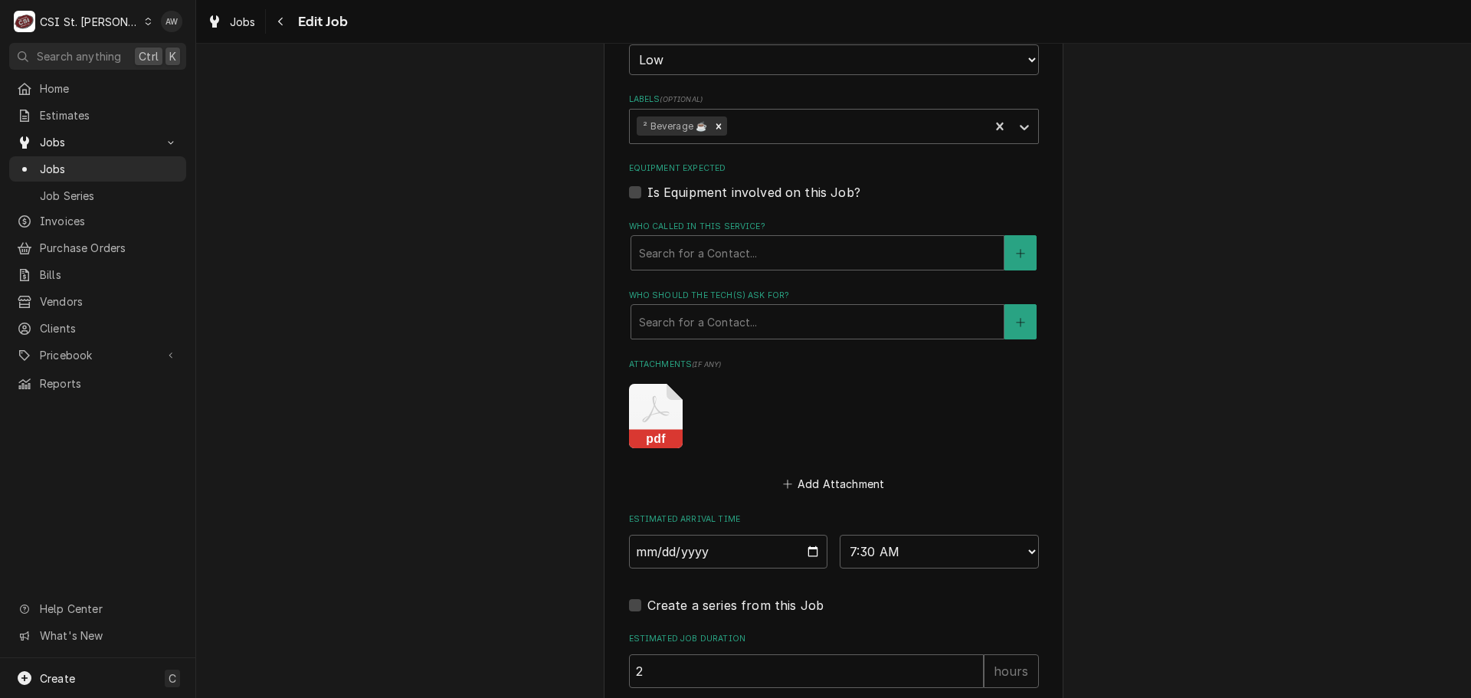
scroll to position [1461, 0]
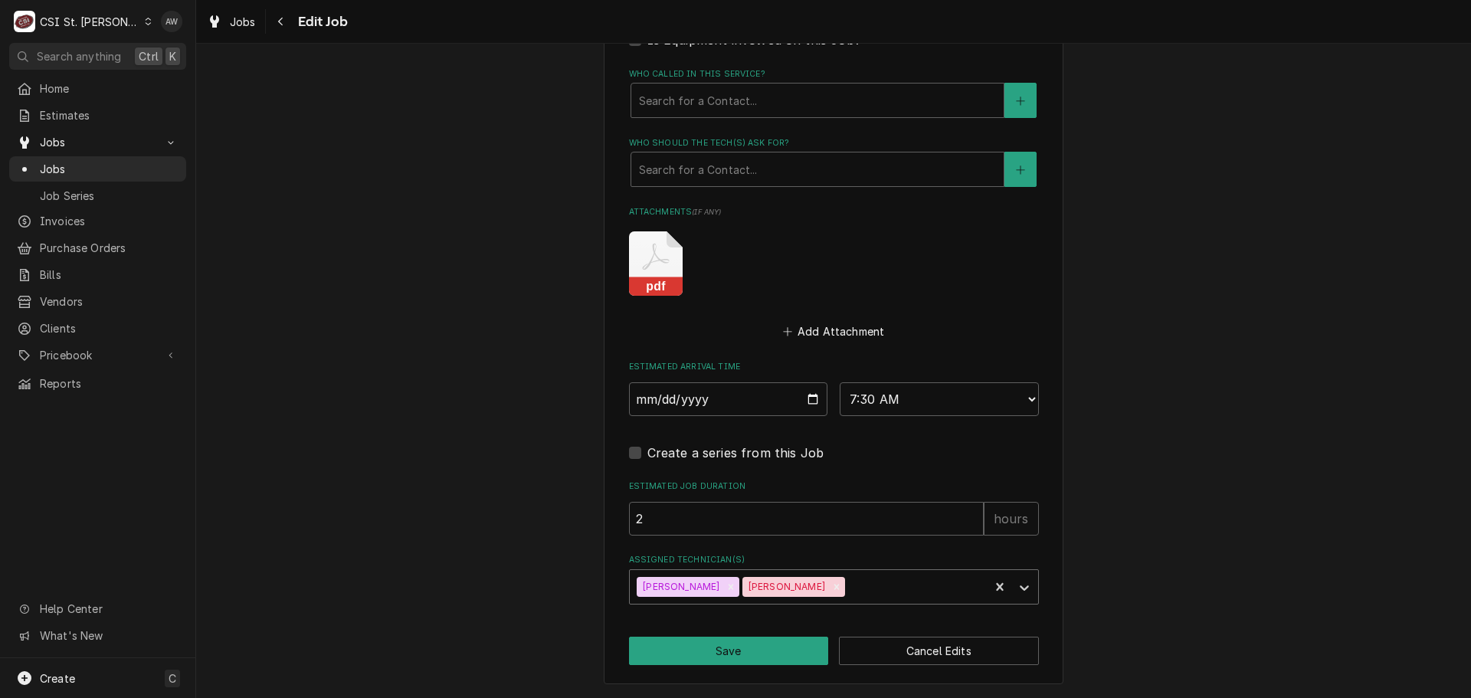
click at [848, 585] on div "Assigned Technician(s)" at bounding box center [915, 587] width 134 height 28
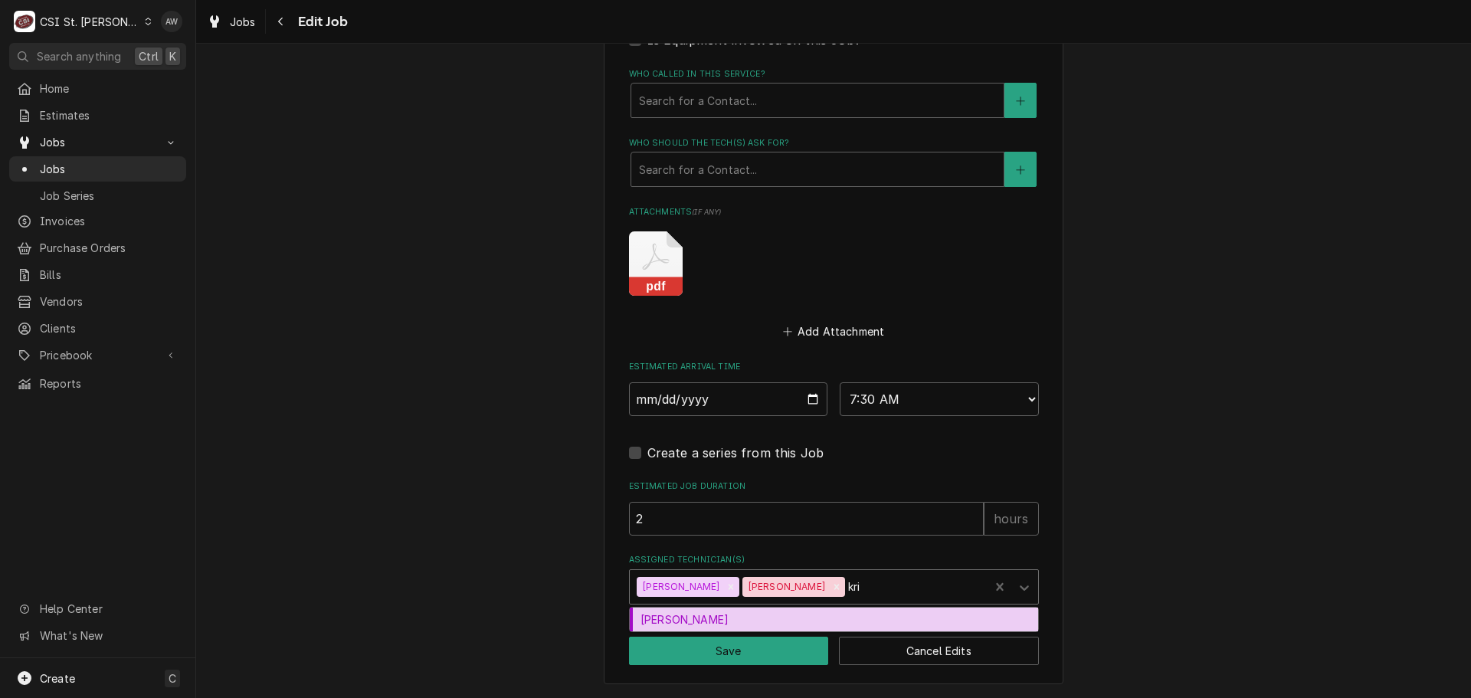
type input "kris"
click at [745, 625] on div "Kris Thomason" at bounding box center [834, 620] width 408 height 24
type textarea "x"
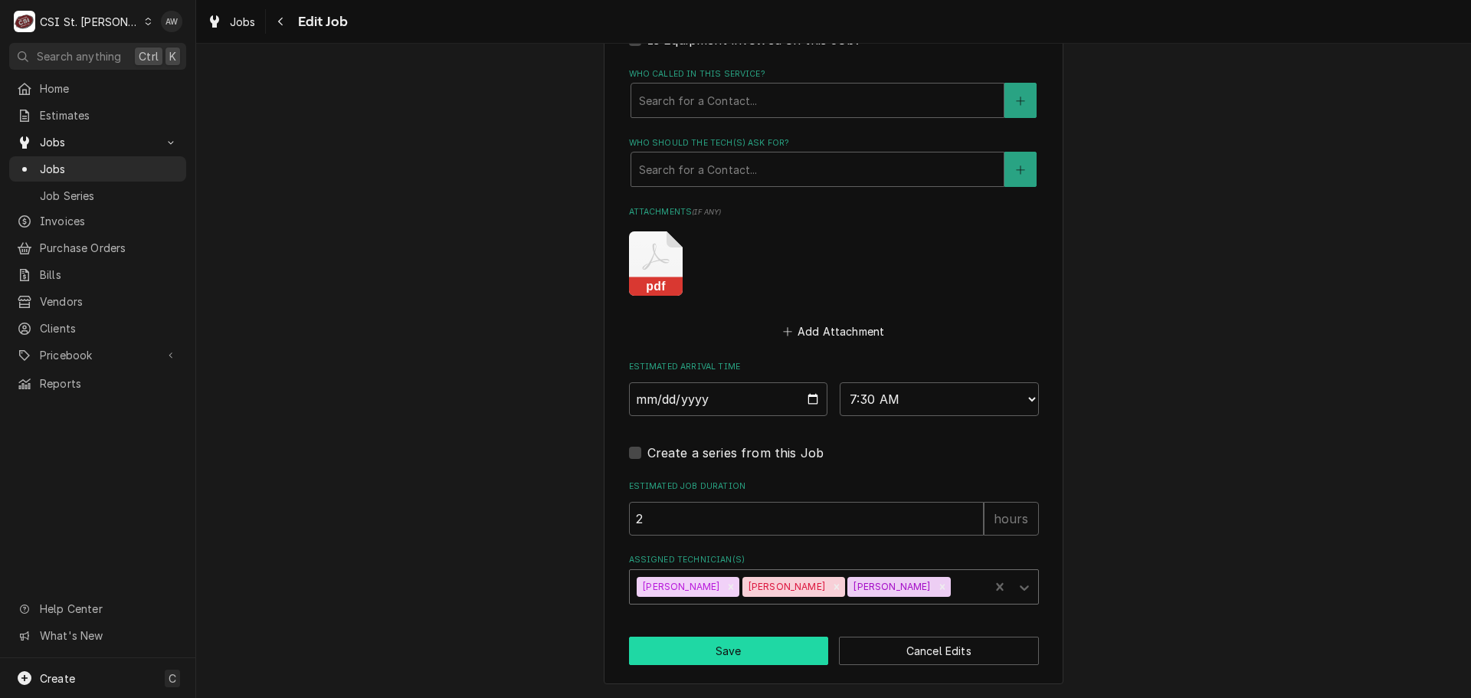
click at [738, 644] on button "Save" at bounding box center [729, 651] width 200 height 28
type textarea "x"
